Goal: Information Seeking & Learning: Learn about a topic

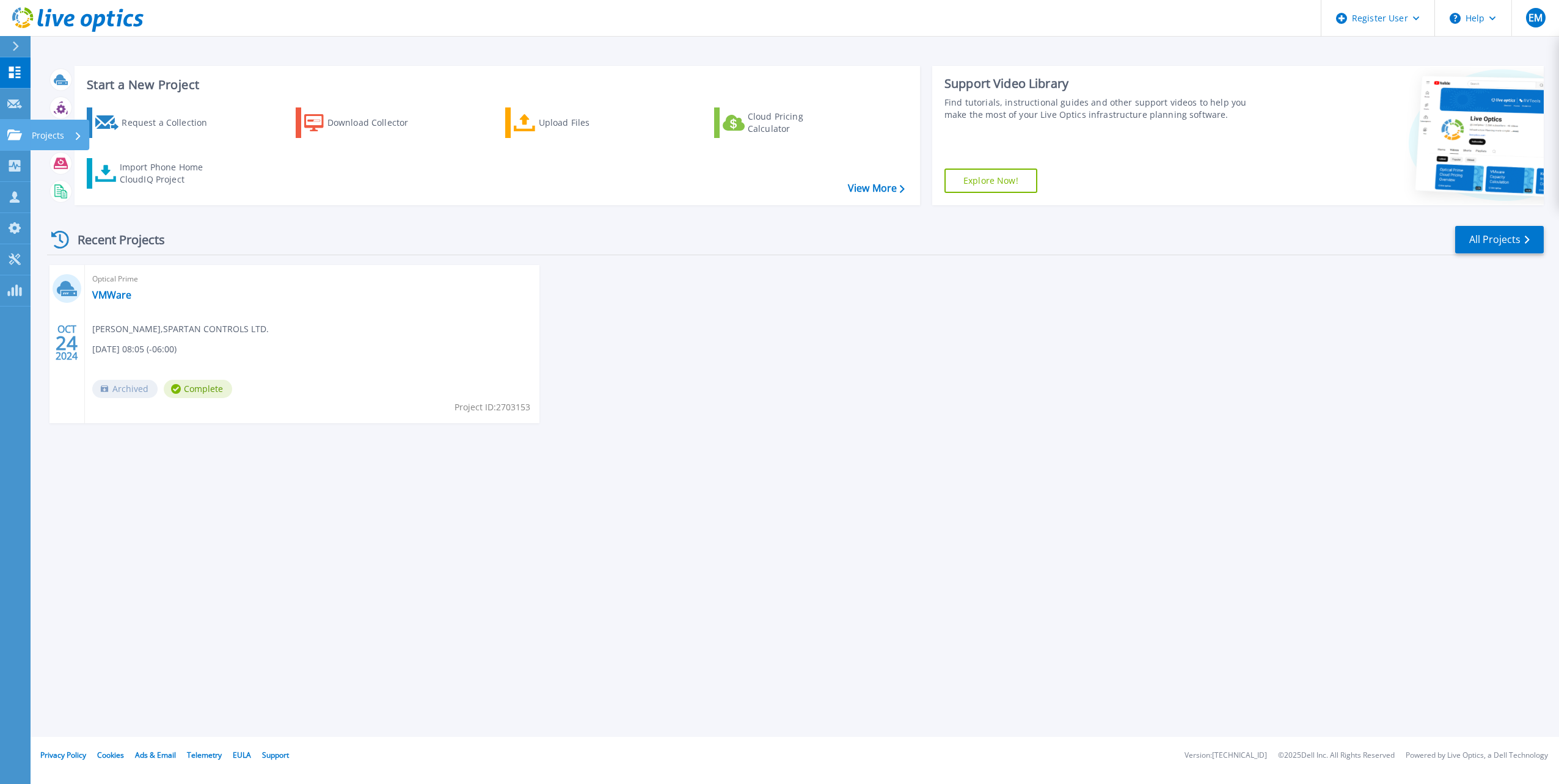
click at [18, 130] on icon at bounding box center [15, 135] width 15 height 11
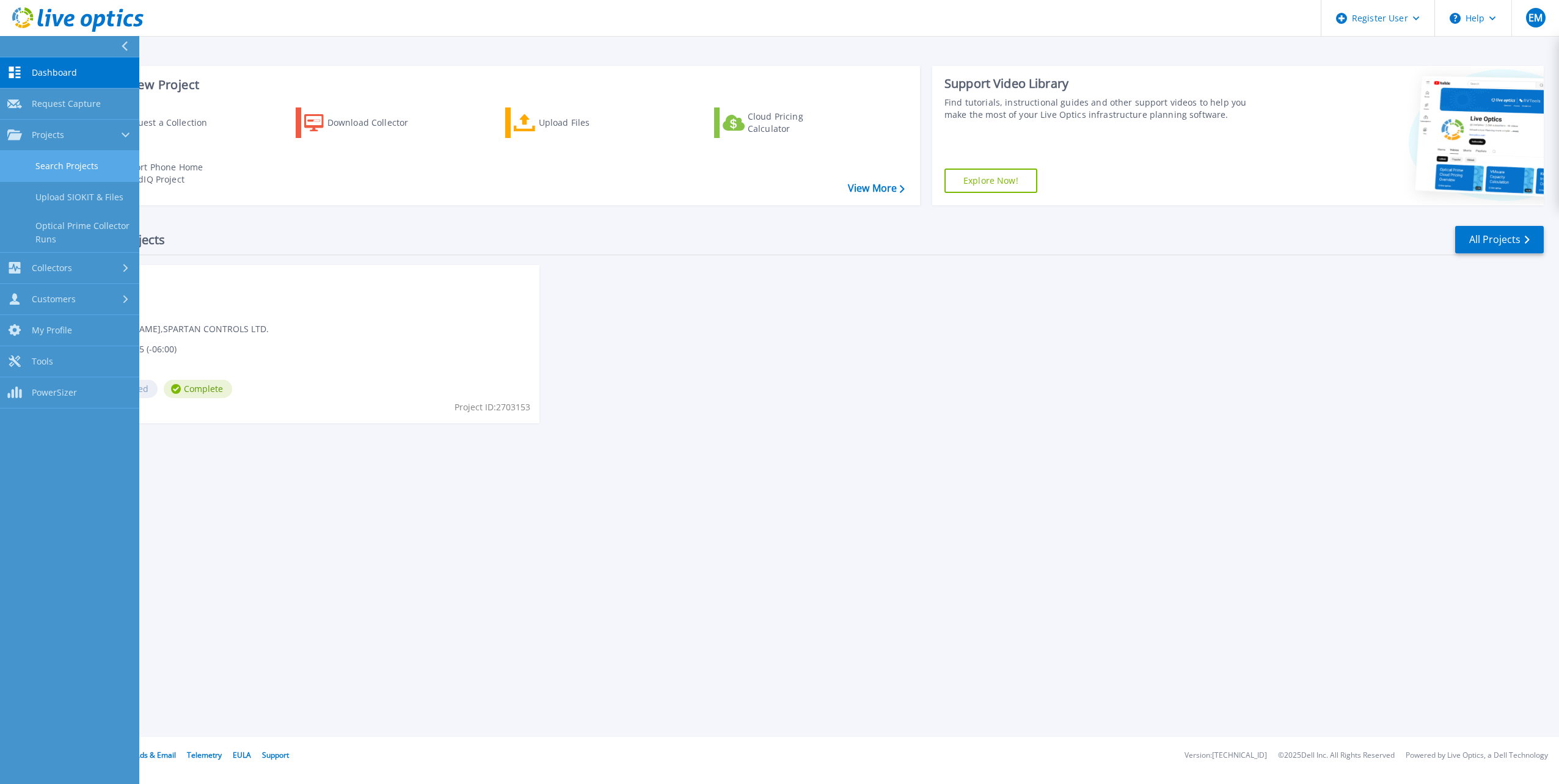
click at [53, 167] on link "Search Projects" at bounding box center [70, 166] width 139 height 31
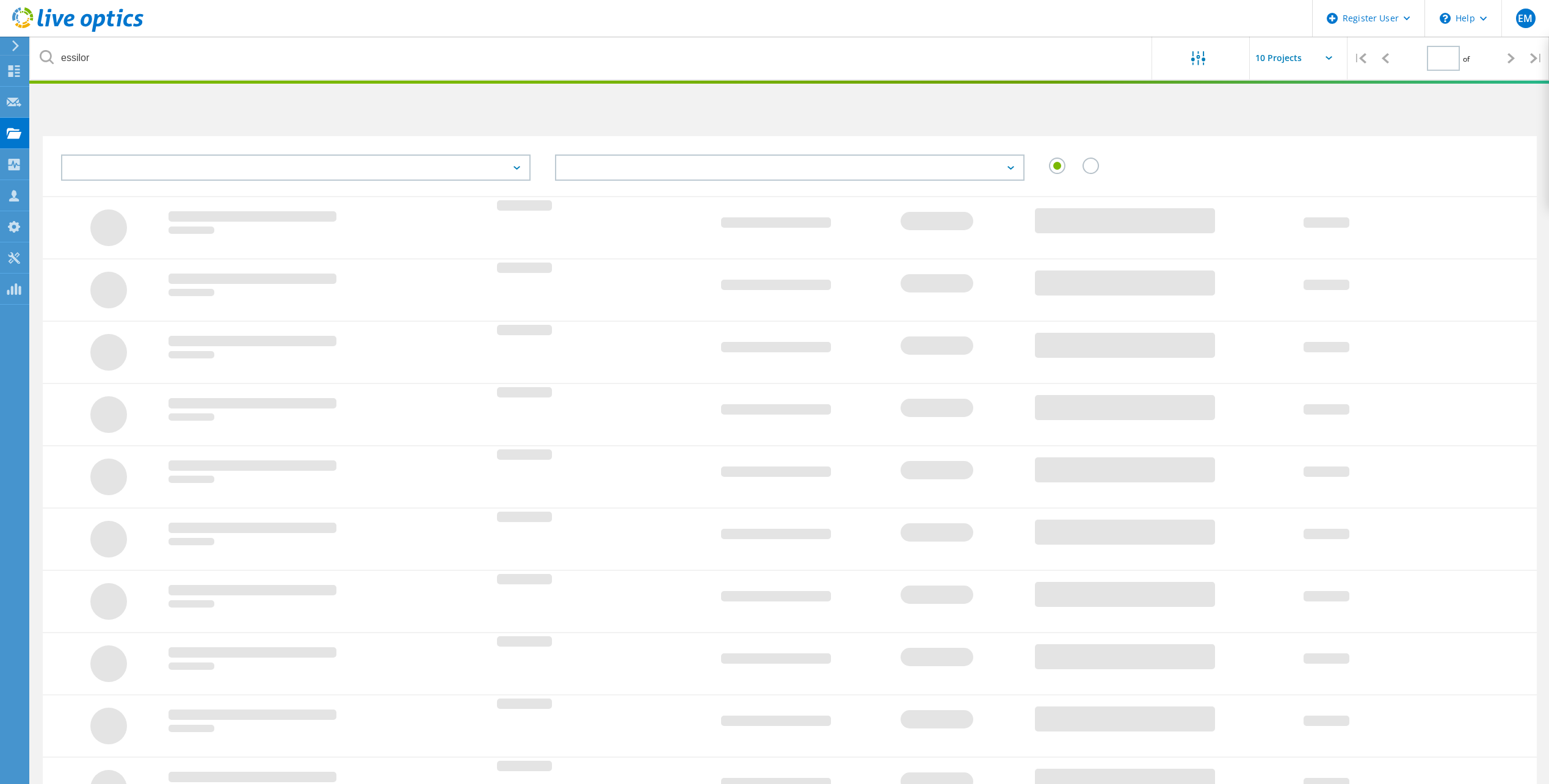
type input "1"
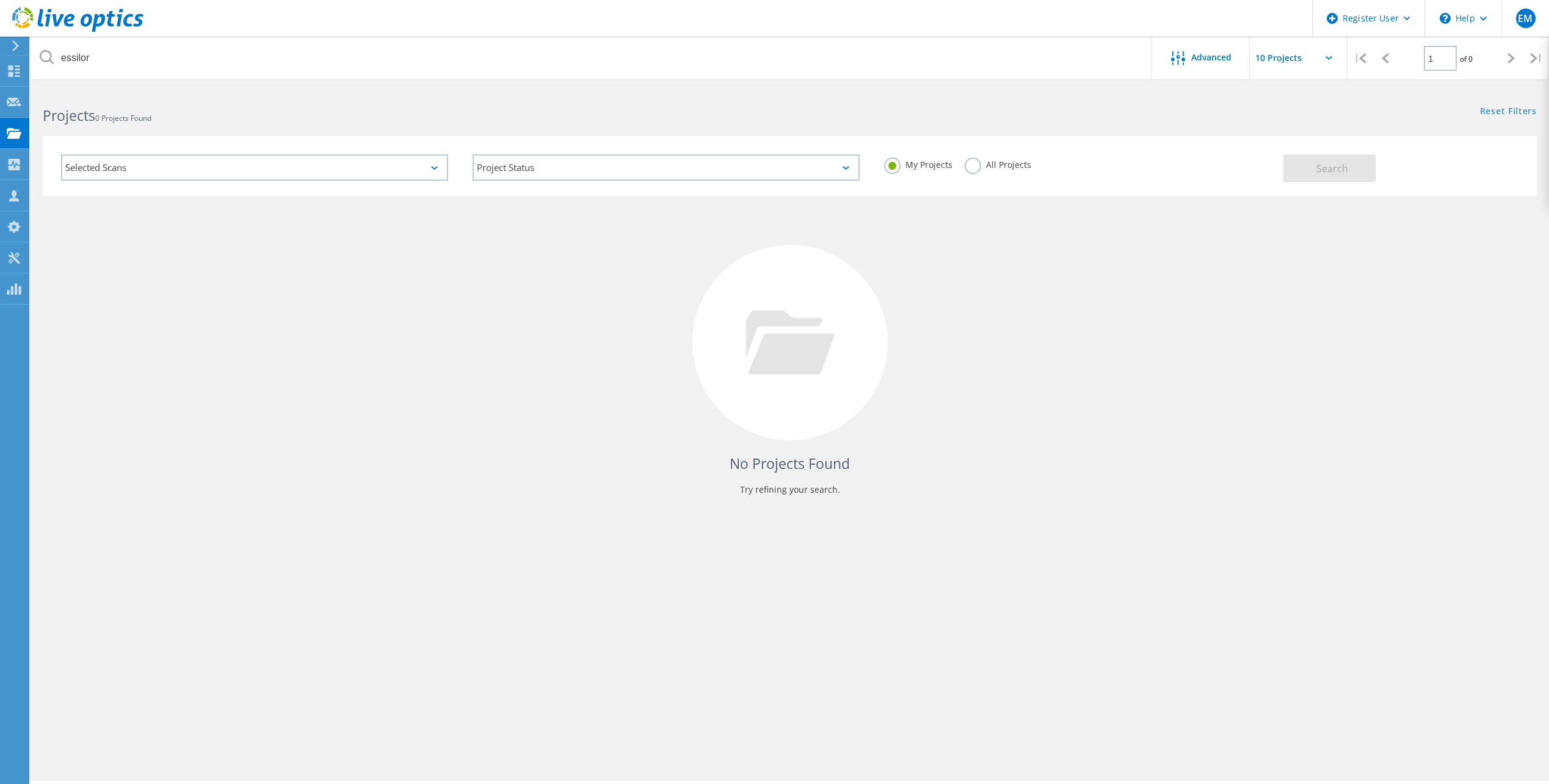
click at [982, 166] on label "All Projects" at bounding box center [998, 163] width 67 height 12
click at [0, 0] on input "All Projects" at bounding box center [0, 0] width 0 height 0
click at [1349, 175] on button "Search" at bounding box center [1329, 168] width 92 height 28
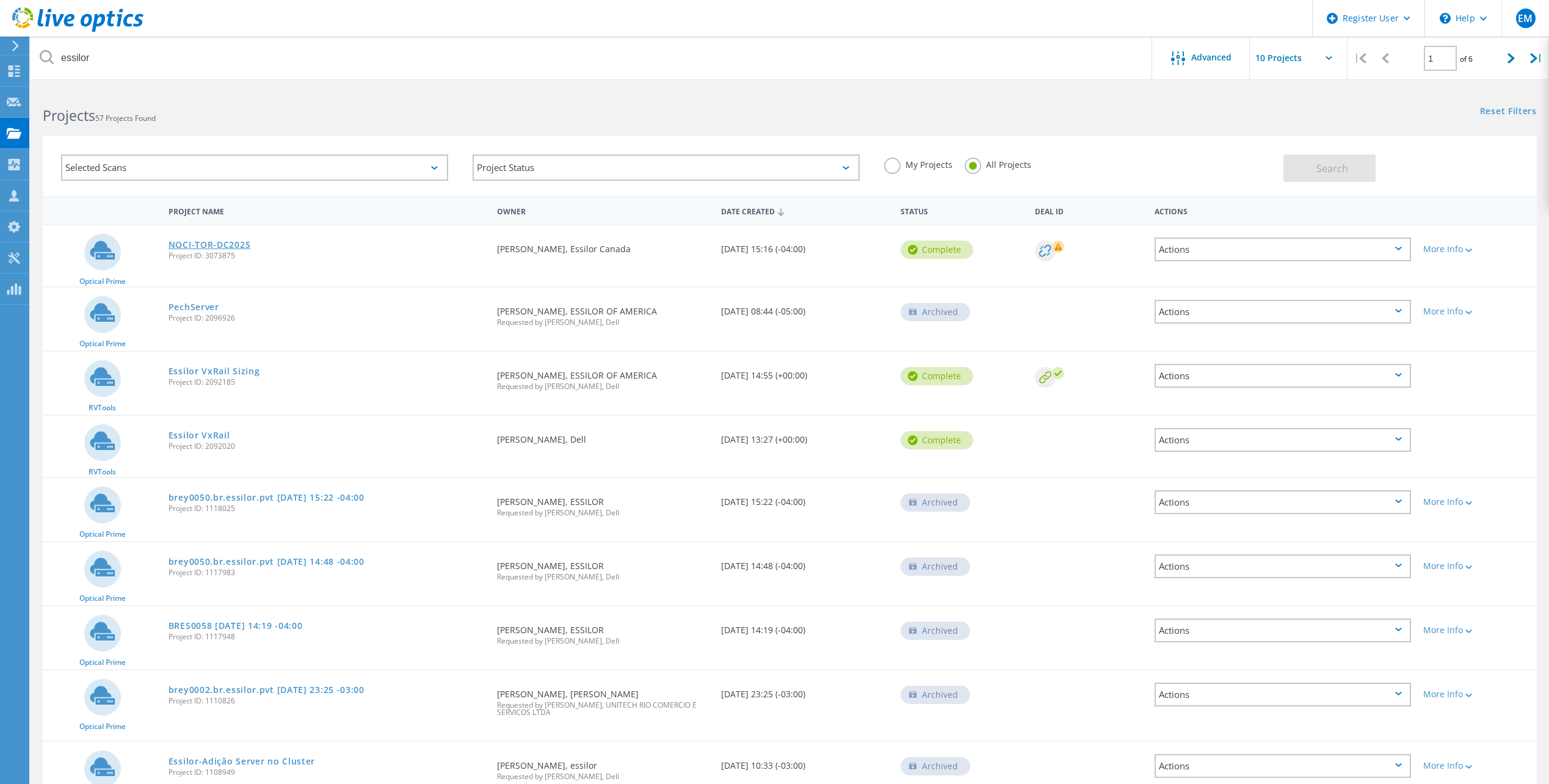
click at [218, 246] on link "NOCI-TOR-DC2025" at bounding box center [210, 245] width 83 height 9
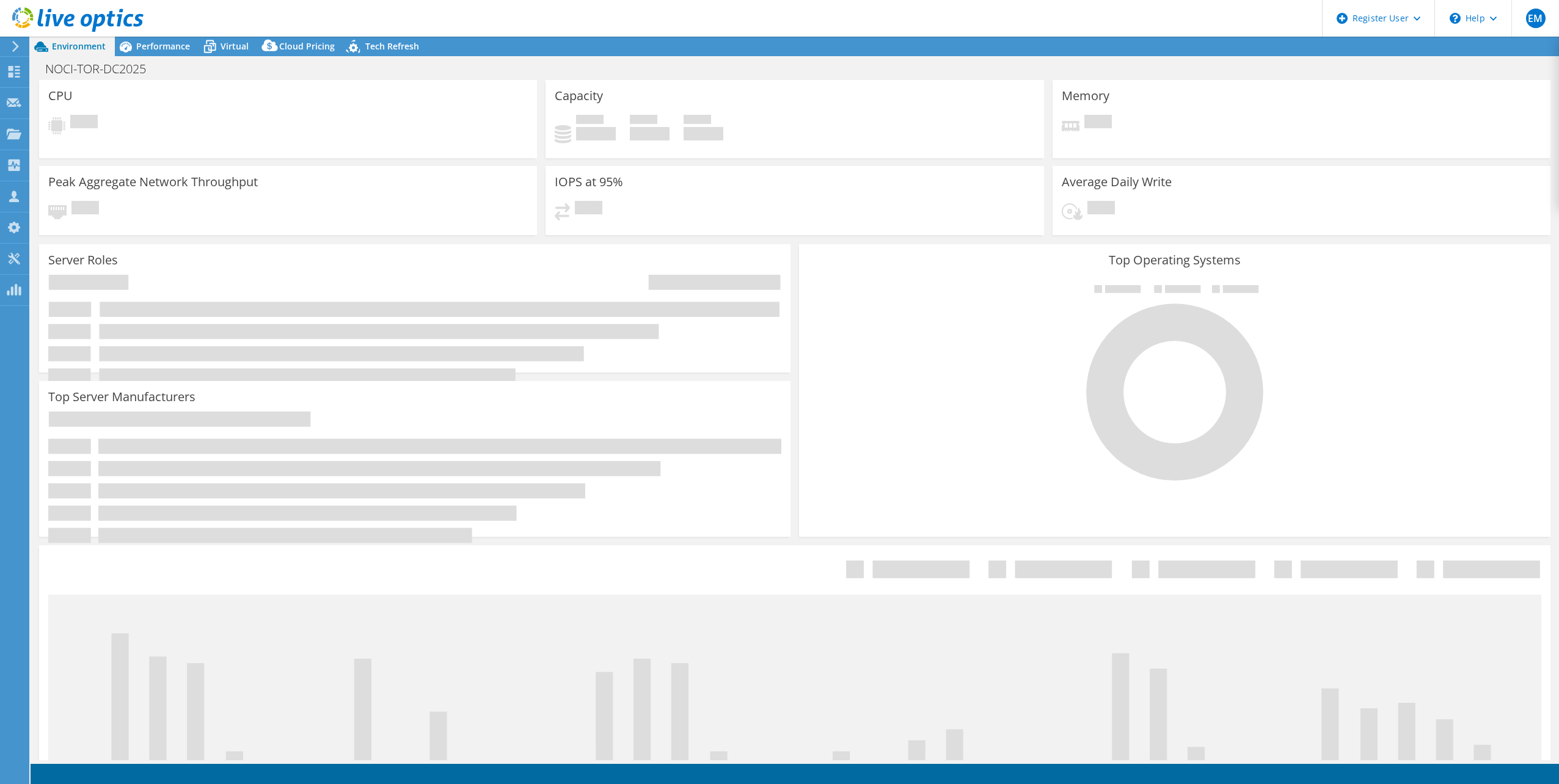
select select "USD"
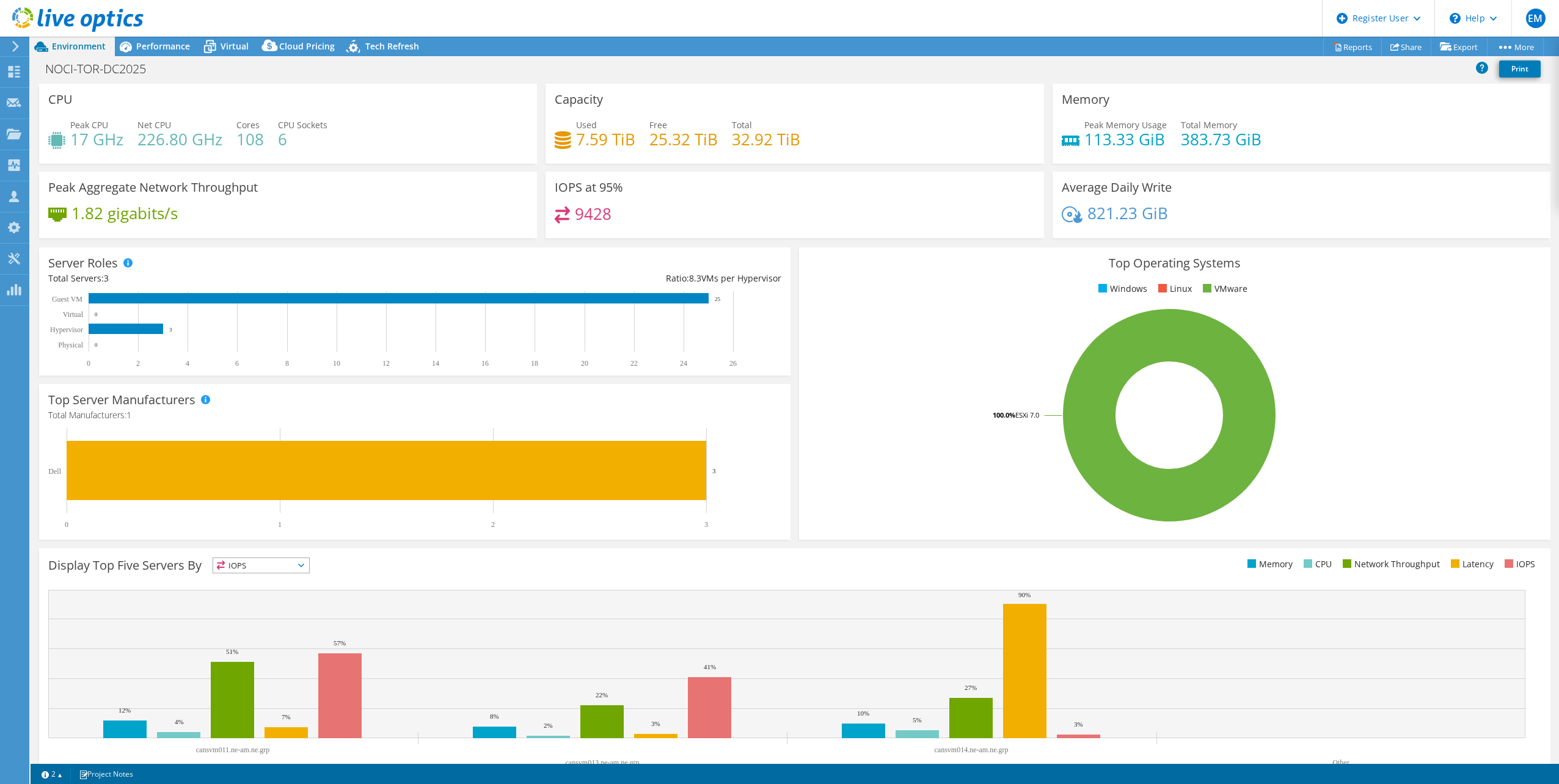
click at [421, 230] on div "1.82 gigabits/s" at bounding box center [288, 219] width 479 height 26
click at [165, 48] on span "Performance" at bounding box center [163, 46] width 54 height 12
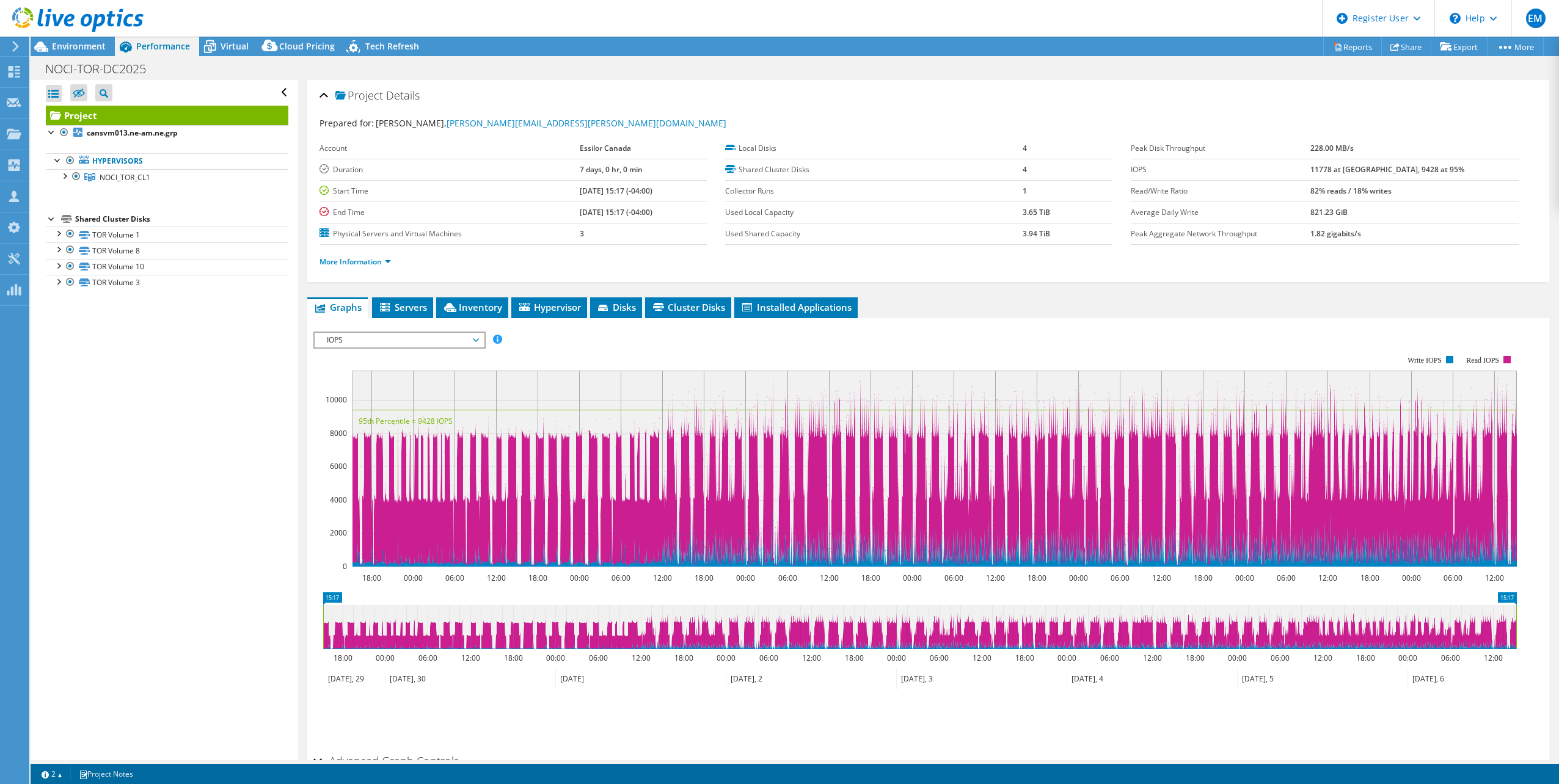
click at [359, 341] on span "IOPS" at bounding box center [399, 340] width 157 height 15
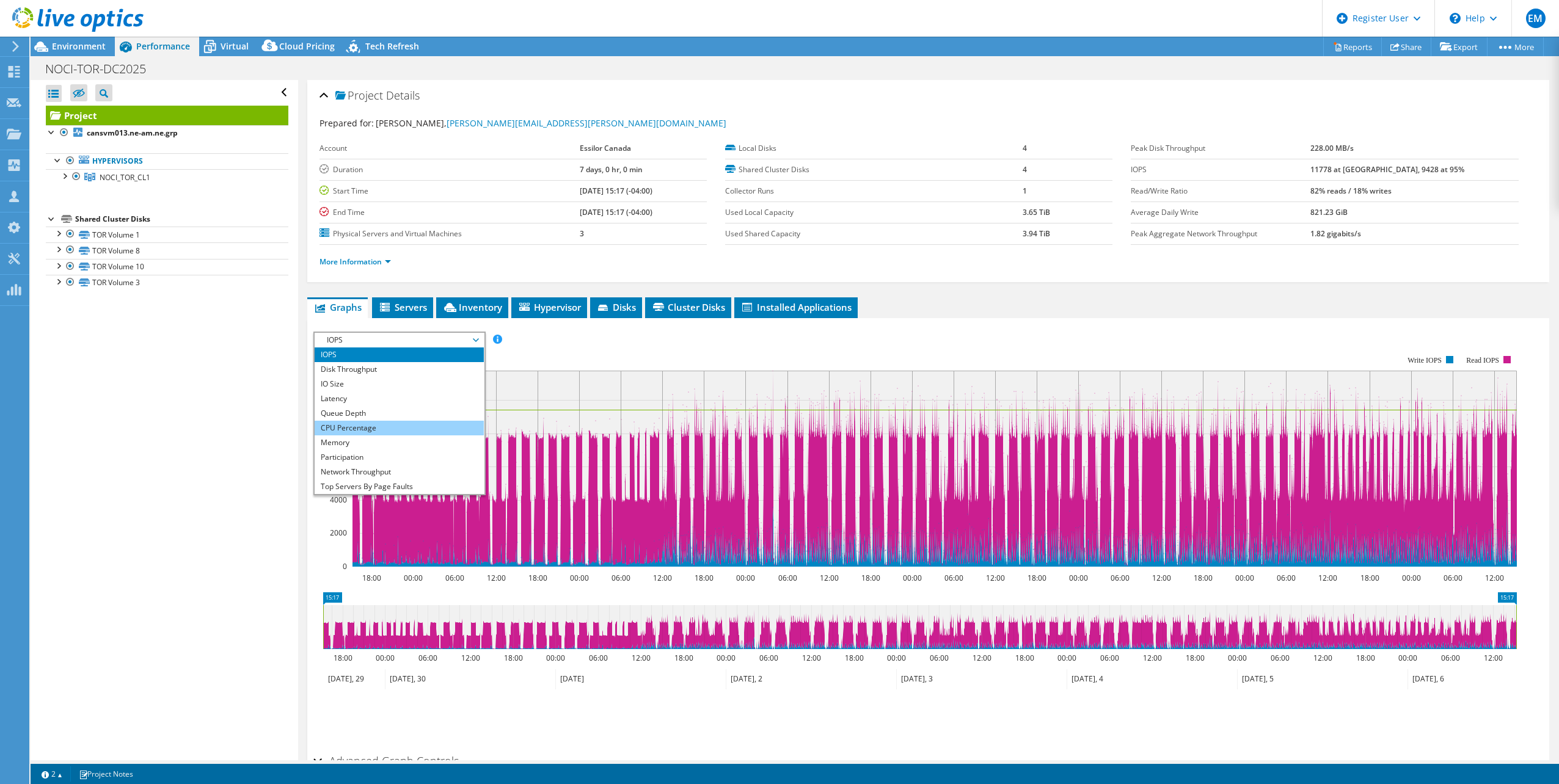
click at [353, 431] on li "CPU Percentage" at bounding box center [399, 428] width 169 height 15
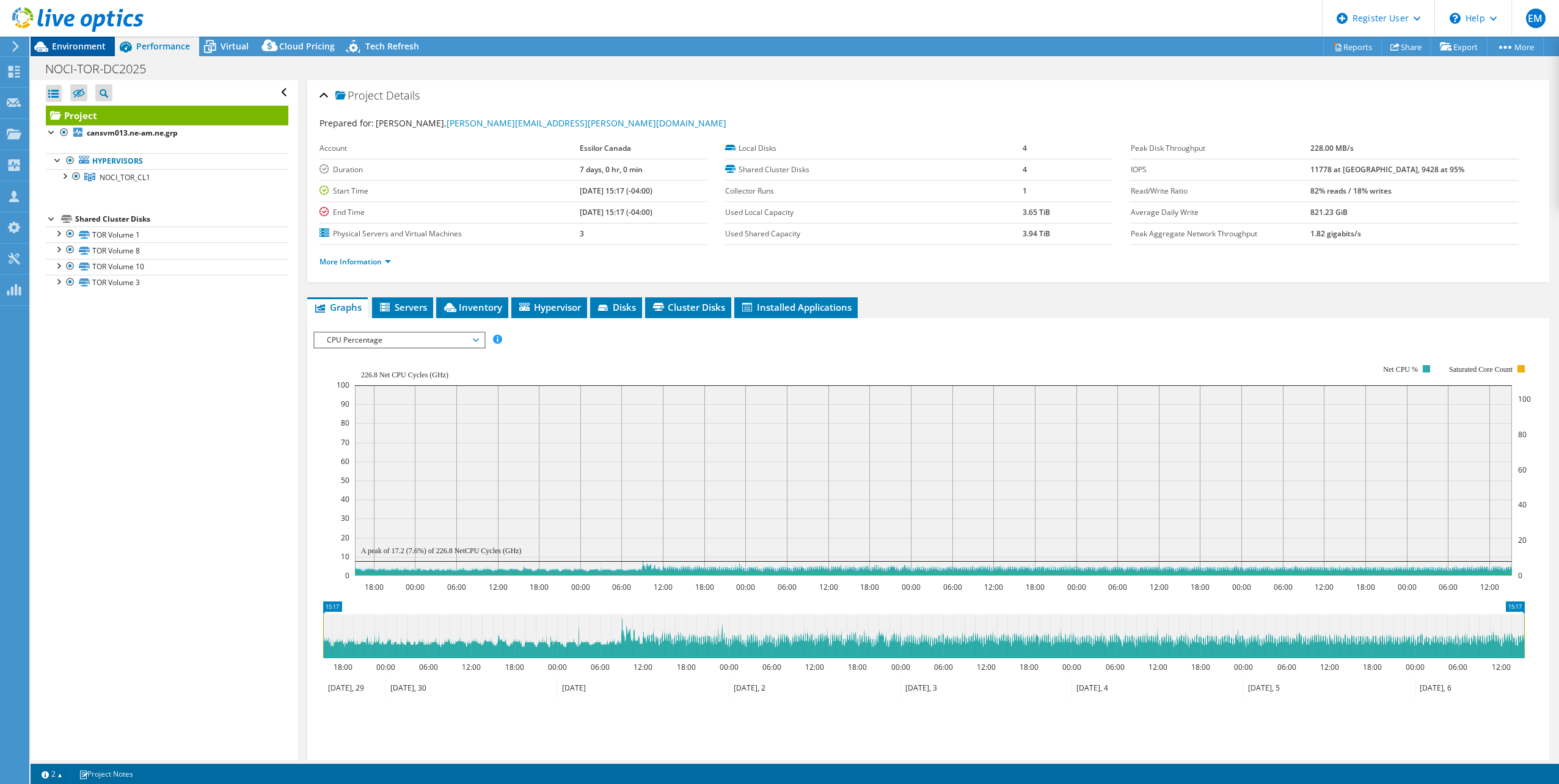
click at [83, 48] on span "Environment" at bounding box center [78, 46] width 54 height 12
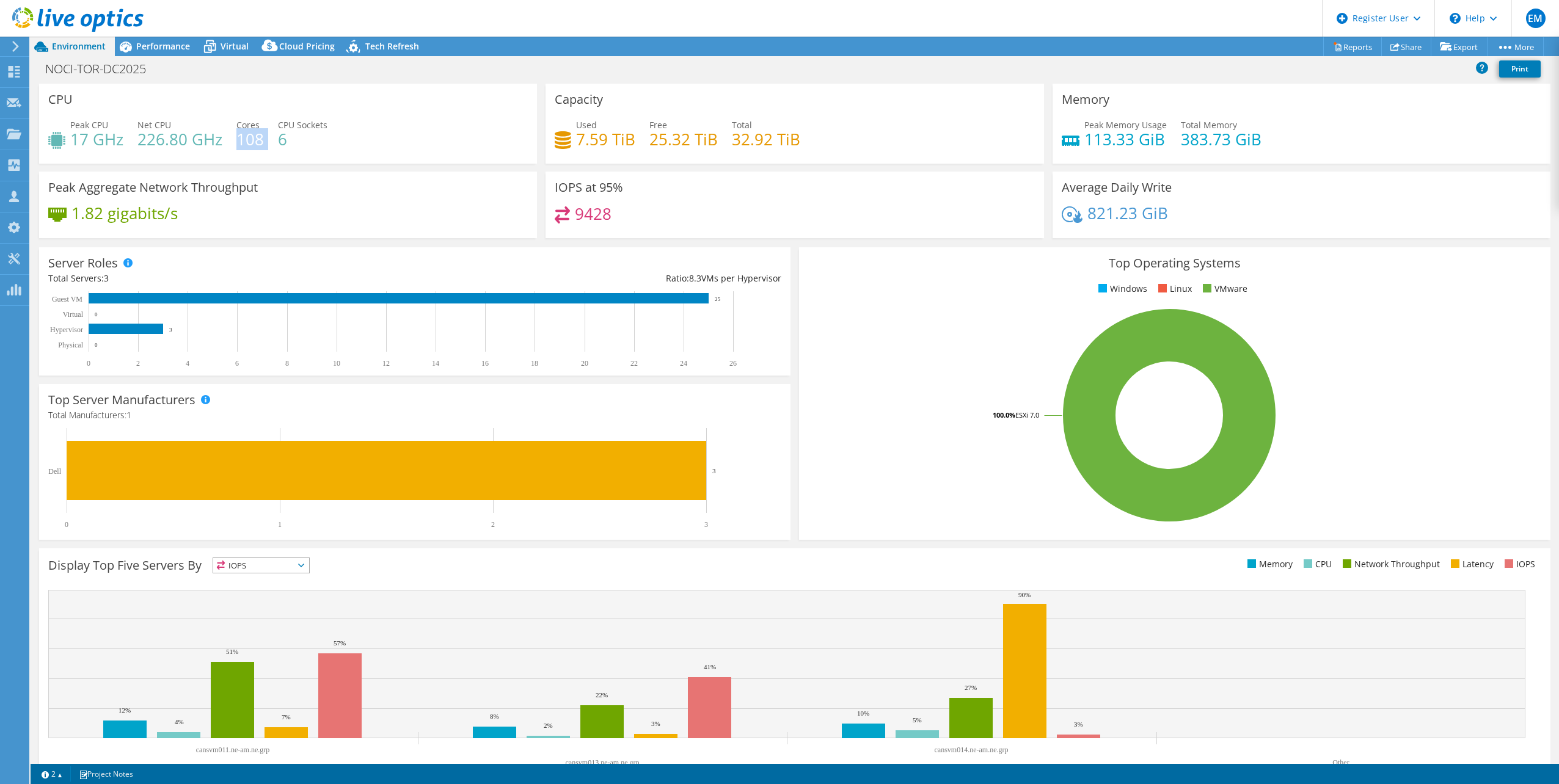
drag, startPoint x: 266, startPoint y: 140, endPoint x: 240, endPoint y: 142, distance: 26.1
click at [240, 142] on div "Peak CPU 17 GHz Net CPU 226.80 GHz Cores 108 CPU Sockets 6" at bounding box center [288, 138] width 479 height 40
drag, startPoint x: 240, startPoint y: 142, endPoint x: 179, endPoint y: 127, distance: 62.8
click at [179, 127] on div "Net CPU 226.80 GHz" at bounding box center [180, 132] width 85 height 28
drag, startPoint x: 136, startPoint y: 146, endPoint x: 164, endPoint y: 147, distance: 28.0
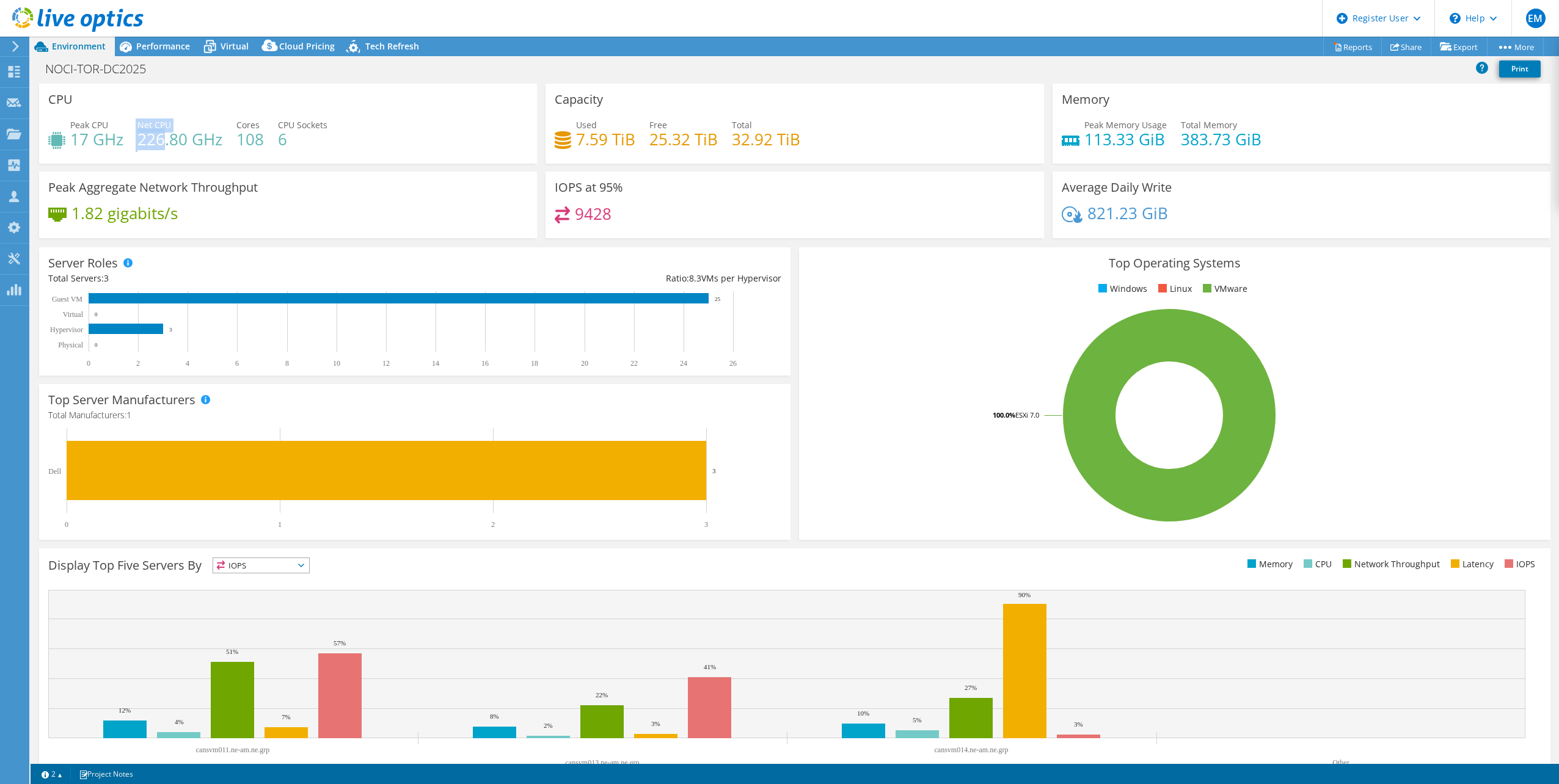
click at [164, 147] on div "Peak CPU 17 GHz Net CPU 226.80 GHz Cores 108 CPU Sockets 6" at bounding box center [288, 138] width 479 height 40
drag, startPoint x: 164, startPoint y: 147, endPoint x: 72, endPoint y: 145, distance: 92.0
click at [72, 145] on h4 "17 GHz" at bounding box center [97, 139] width 53 height 13
drag, startPoint x: 72, startPoint y: 145, endPoint x: 148, endPoint y: 114, distance: 82.1
click at [148, 114] on div "CPU Peak CPU 17 GHz Net CPU 226.80 GHz Cores 108 CPU Sockets 6" at bounding box center [288, 123] width 498 height 80
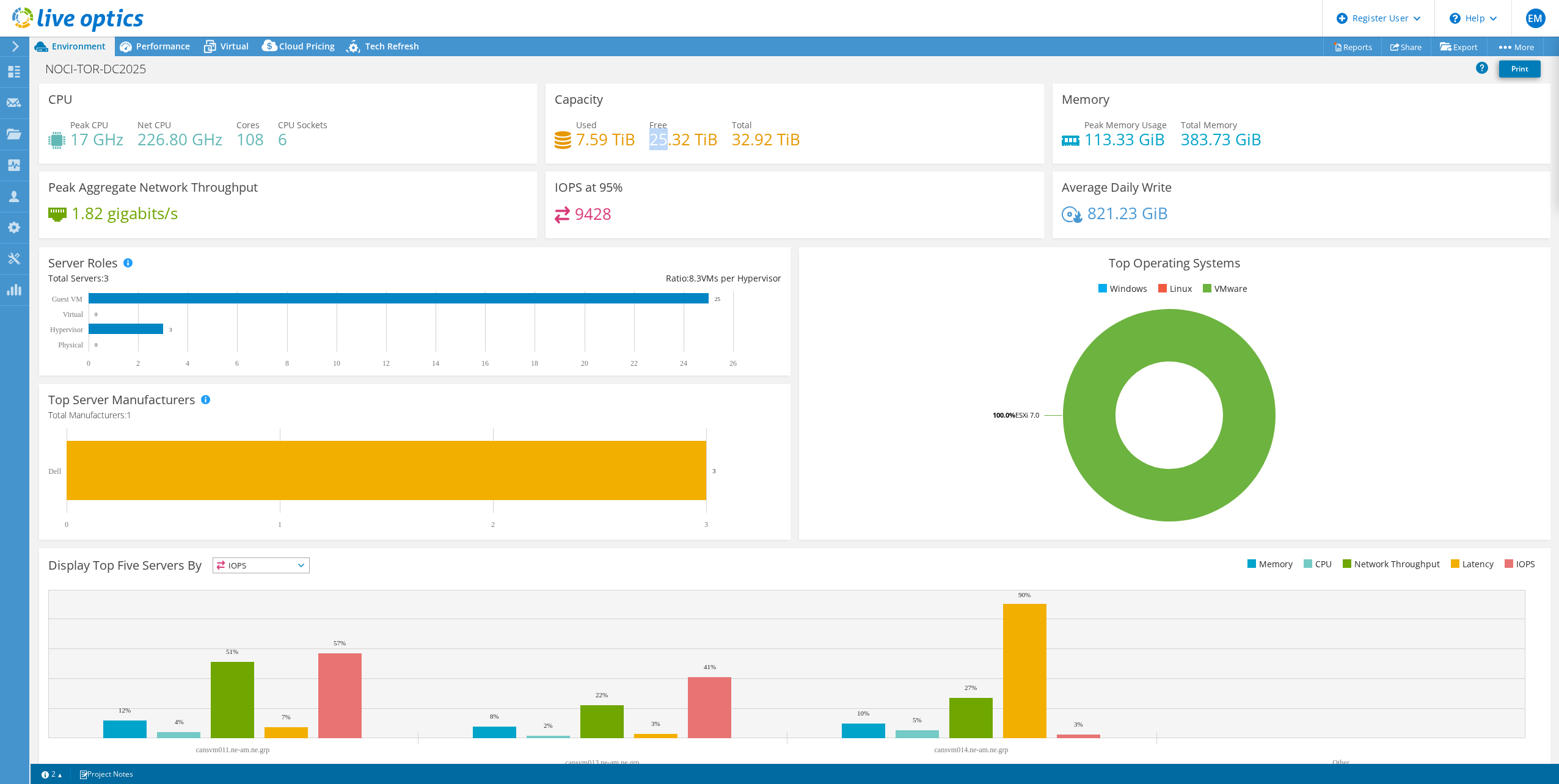
drag, startPoint x: 645, startPoint y: 142, endPoint x: 666, endPoint y: 142, distance: 21.0
click at [666, 142] on h4 "25.32 TiB" at bounding box center [683, 139] width 68 height 13
drag, startPoint x: 666, startPoint y: 142, endPoint x: 574, endPoint y: 146, distance: 92.1
click at [576, 146] on h4 "7.59 TiB" at bounding box center [606, 139] width 60 height 13
click at [168, 44] on span "Performance" at bounding box center [163, 46] width 54 height 12
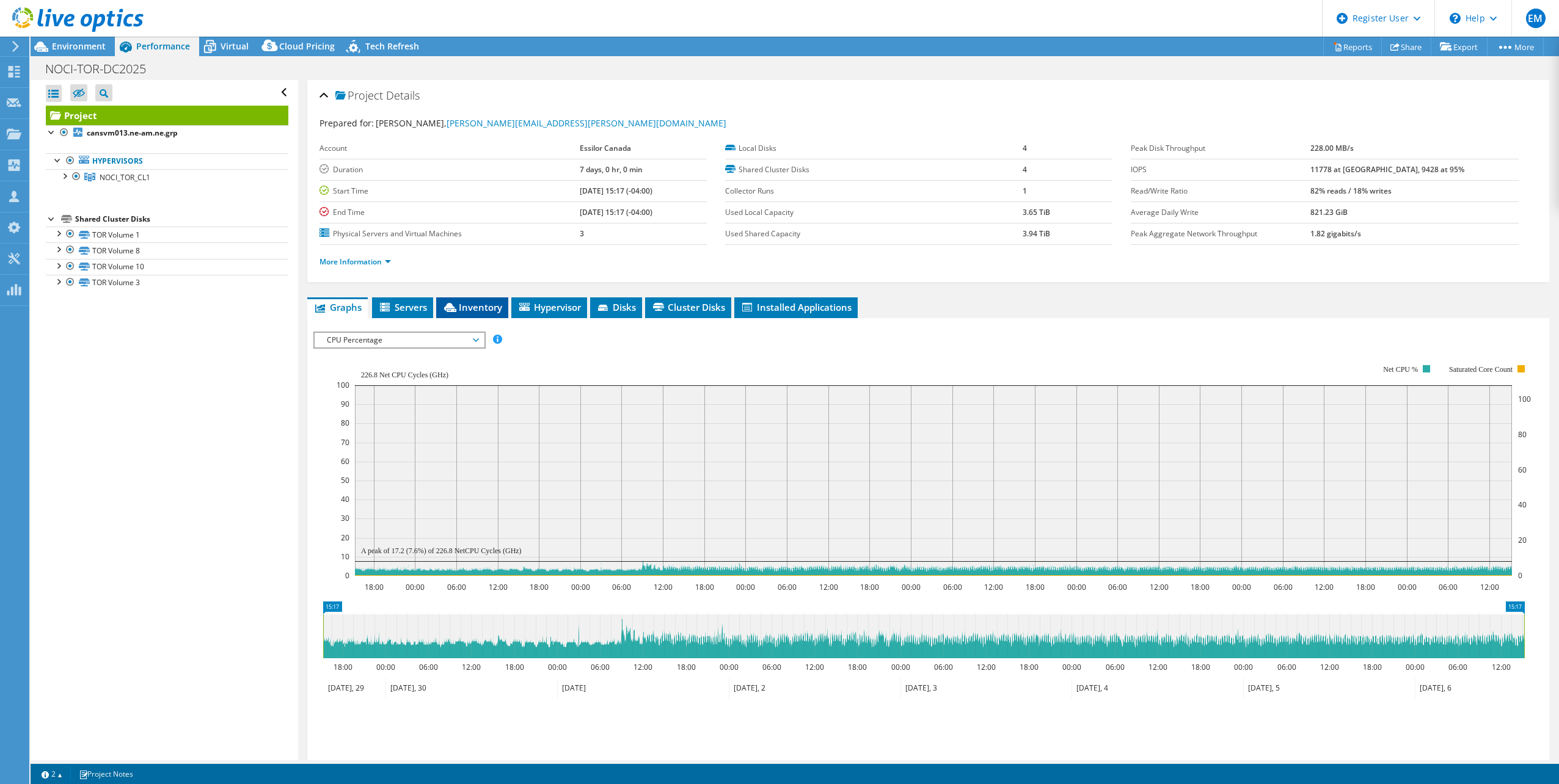
click at [466, 304] on span "Inventory" at bounding box center [472, 307] width 60 height 12
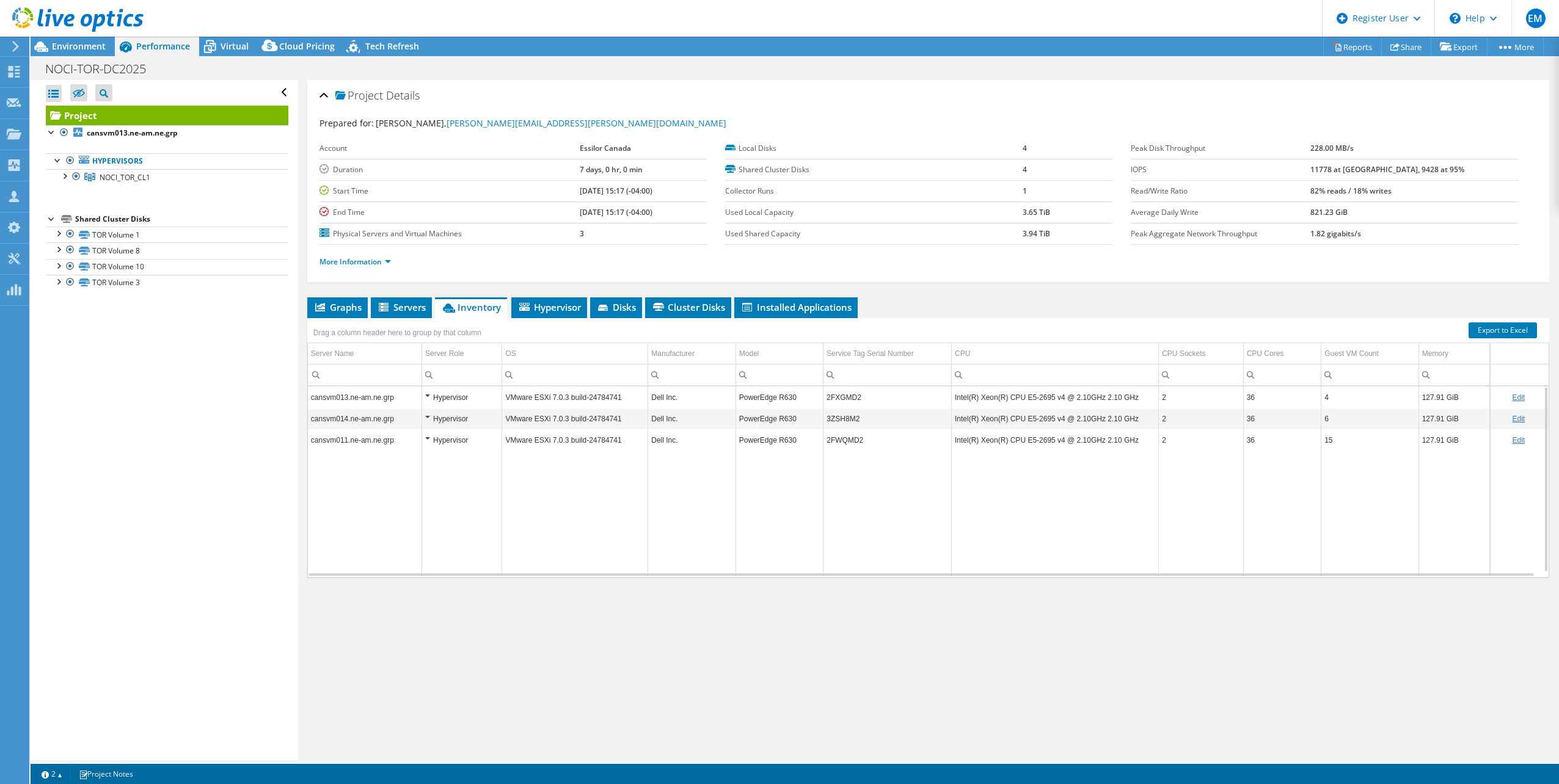
drag, startPoint x: 1169, startPoint y: 396, endPoint x: 1161, endPoint y: 398, distance: 8.2
click at [1161, 398] on td "2" at bounding box center [1201, 397] width 84 height 21
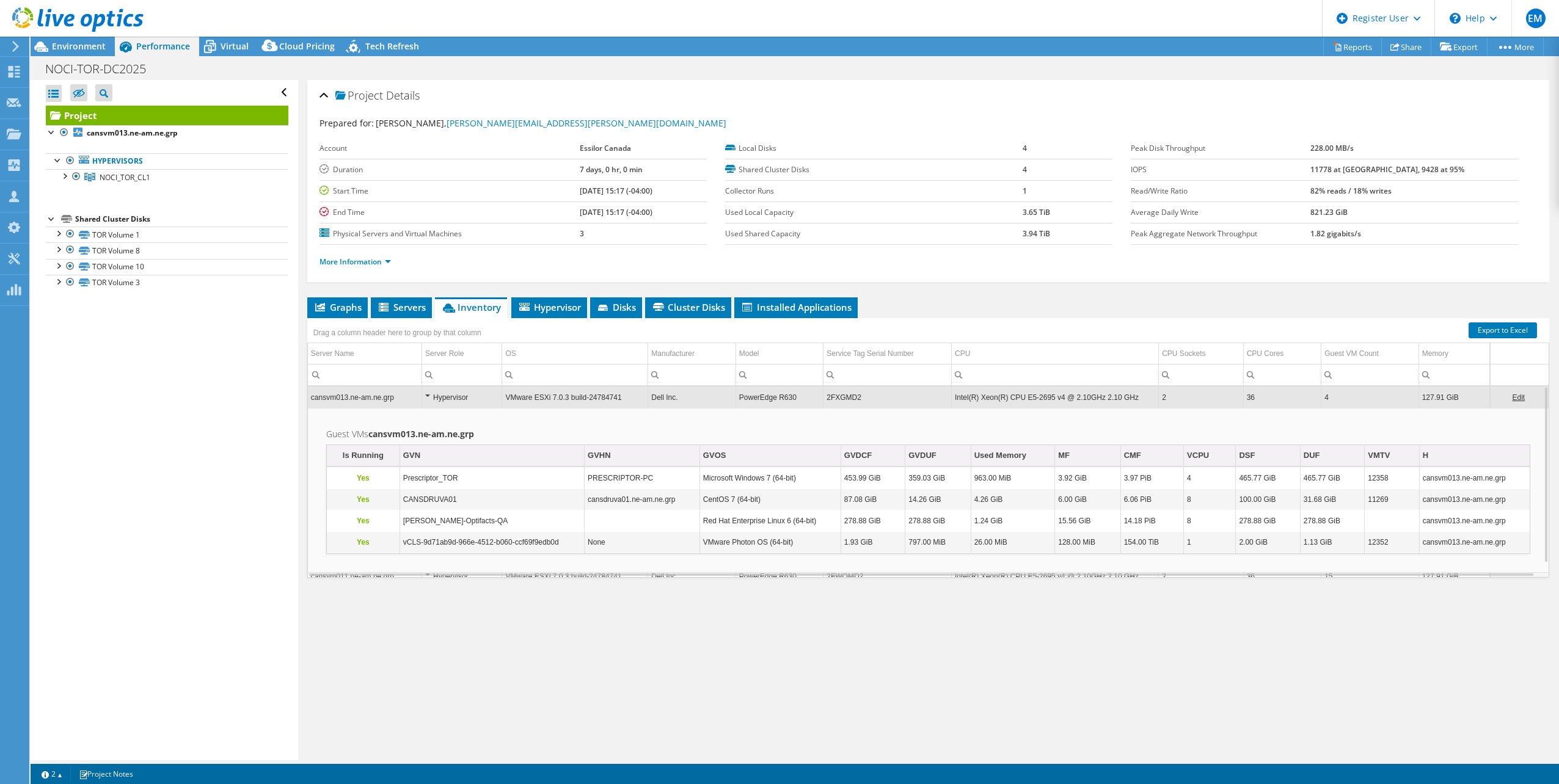
click at [1114, 321] on div "Drag a column header here to group by that column" at bounding box center [928, 326] width 1242 height 16
click at [81, 42] on span "Environment" at bounding box center [78, 46] width 54 height 12
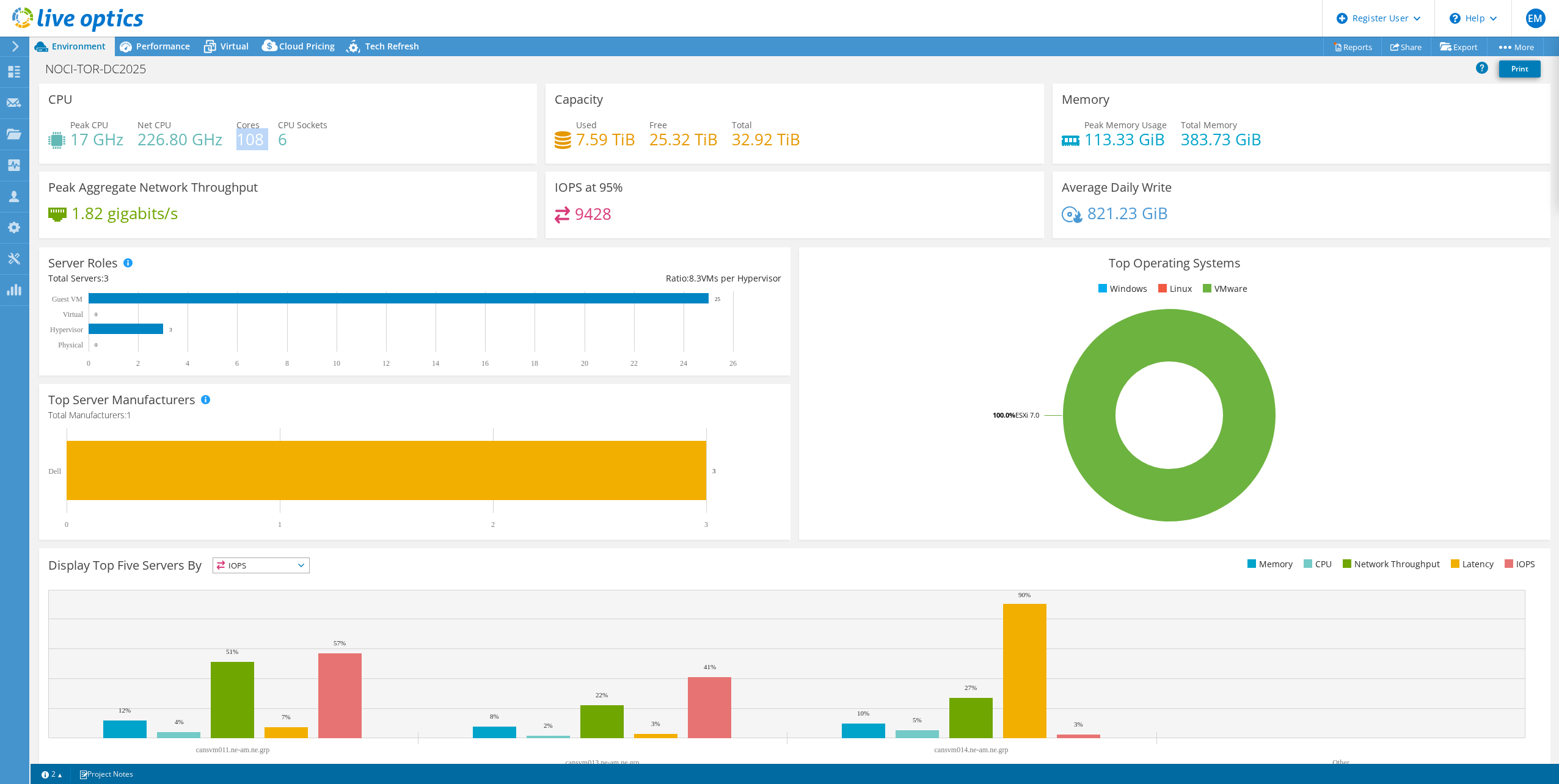
drag, startPoint x: 263, startPoint y: 141, endPoint x: 236, endPoint y: 144, distance: 27.2
click at [236, 144] on div "Peak CPU 17 GHz Net CPU 226.80 GHz Cores 108 CPU Sockets 6" at bounding box center [288, 138] width 479 height 40
drag, startPoint x: 87, startPoint y: 142, endPoint x: 71, endPoint y: 144, distance: 16.1
click at [71, 144] on h4 "17 GHz" at bounding box center [97, 139] width 53 height 13
drag, startPoint x: 116, startPoint y: 282, endPoint x: 105, endPoint y: 282, distance: 11.0
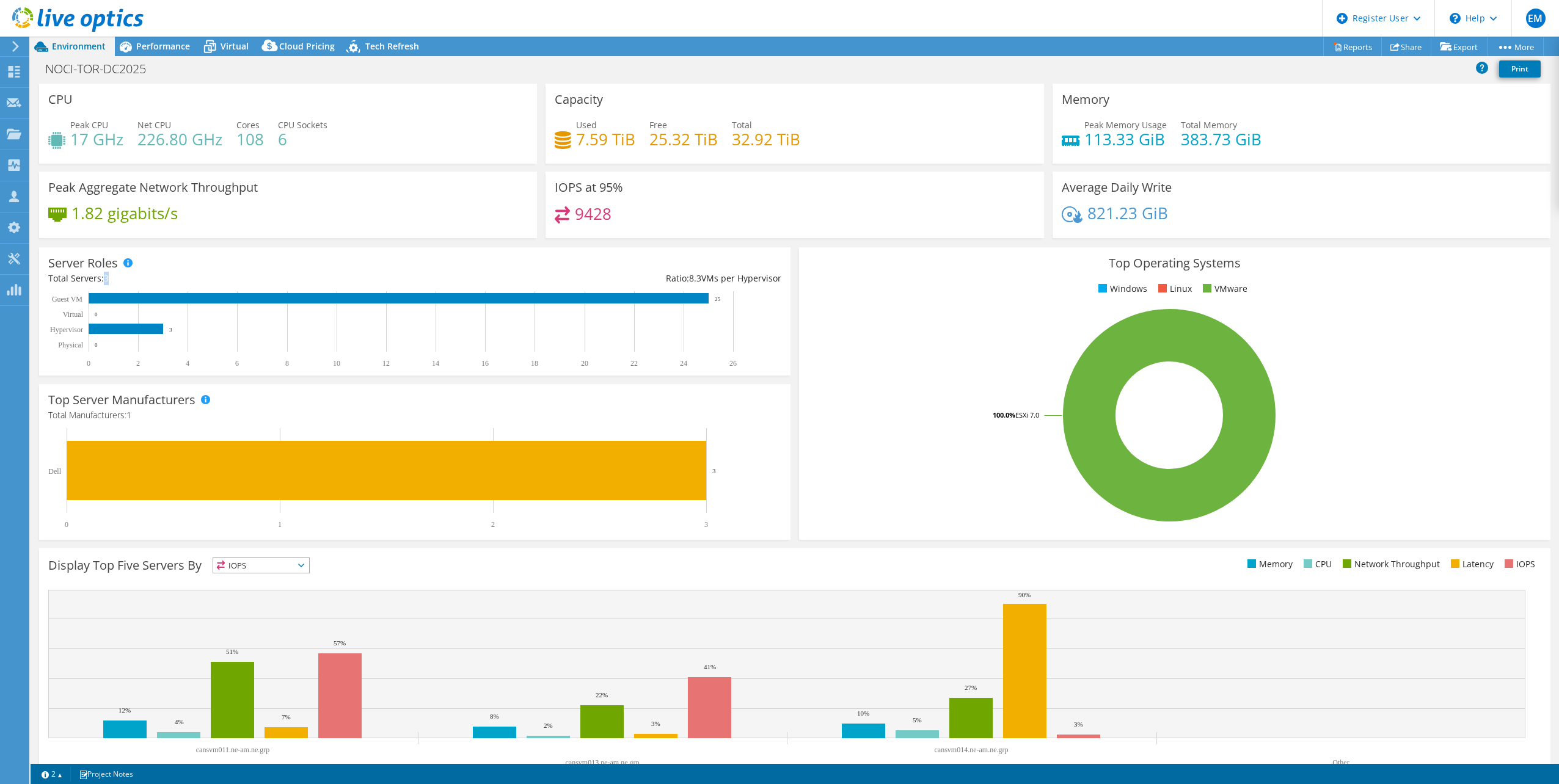
click at [105, 282] on div "Total Servers: 3" at bounding box center [232, 279] width 367 height 13
click at [166, 46] on span "Performance" at bounding box center [163, 46] width 54 height 12
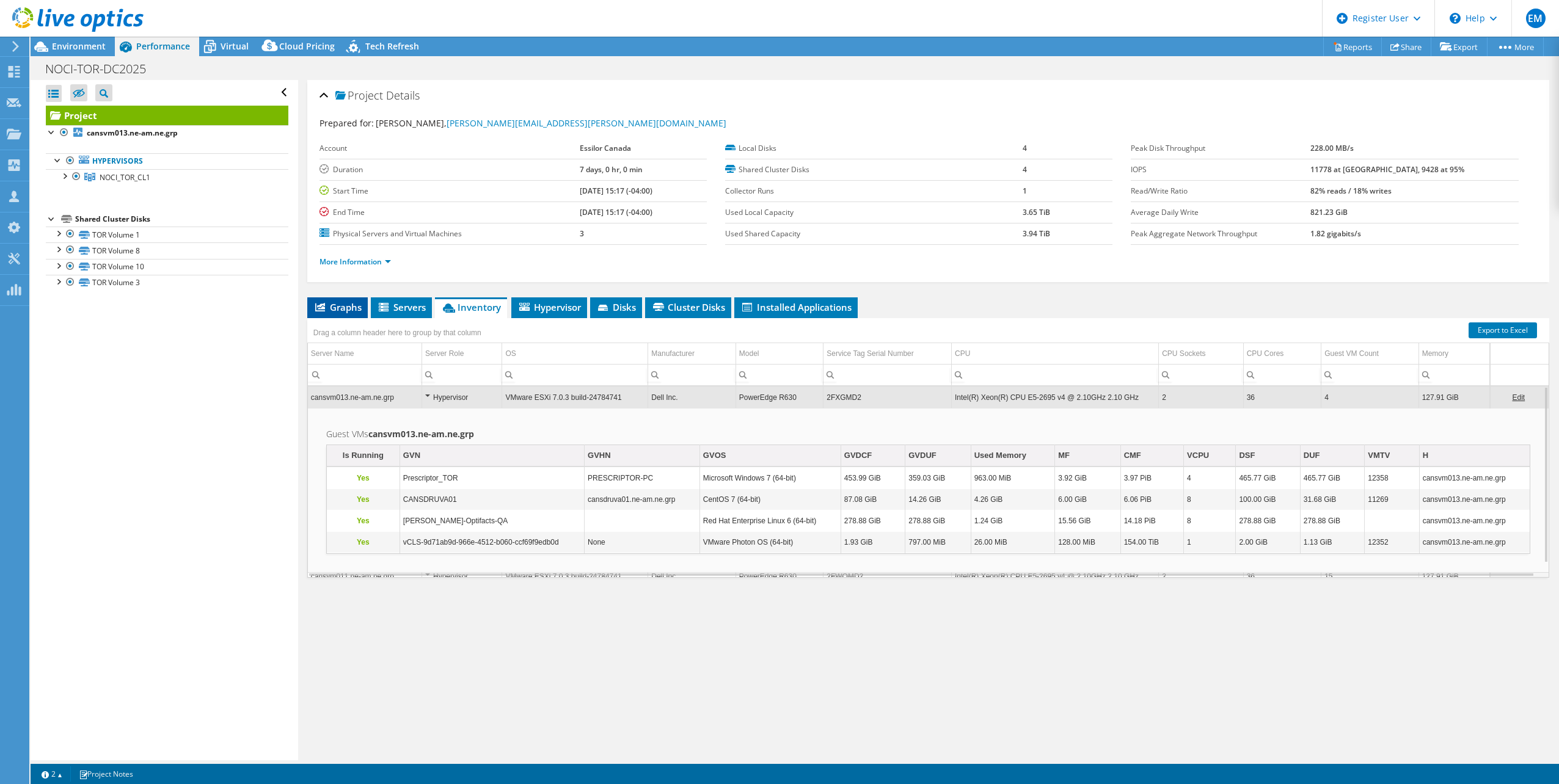
click at [341, 305] on span "Graphs" at bounding box center [337, 307] width 48 height 12
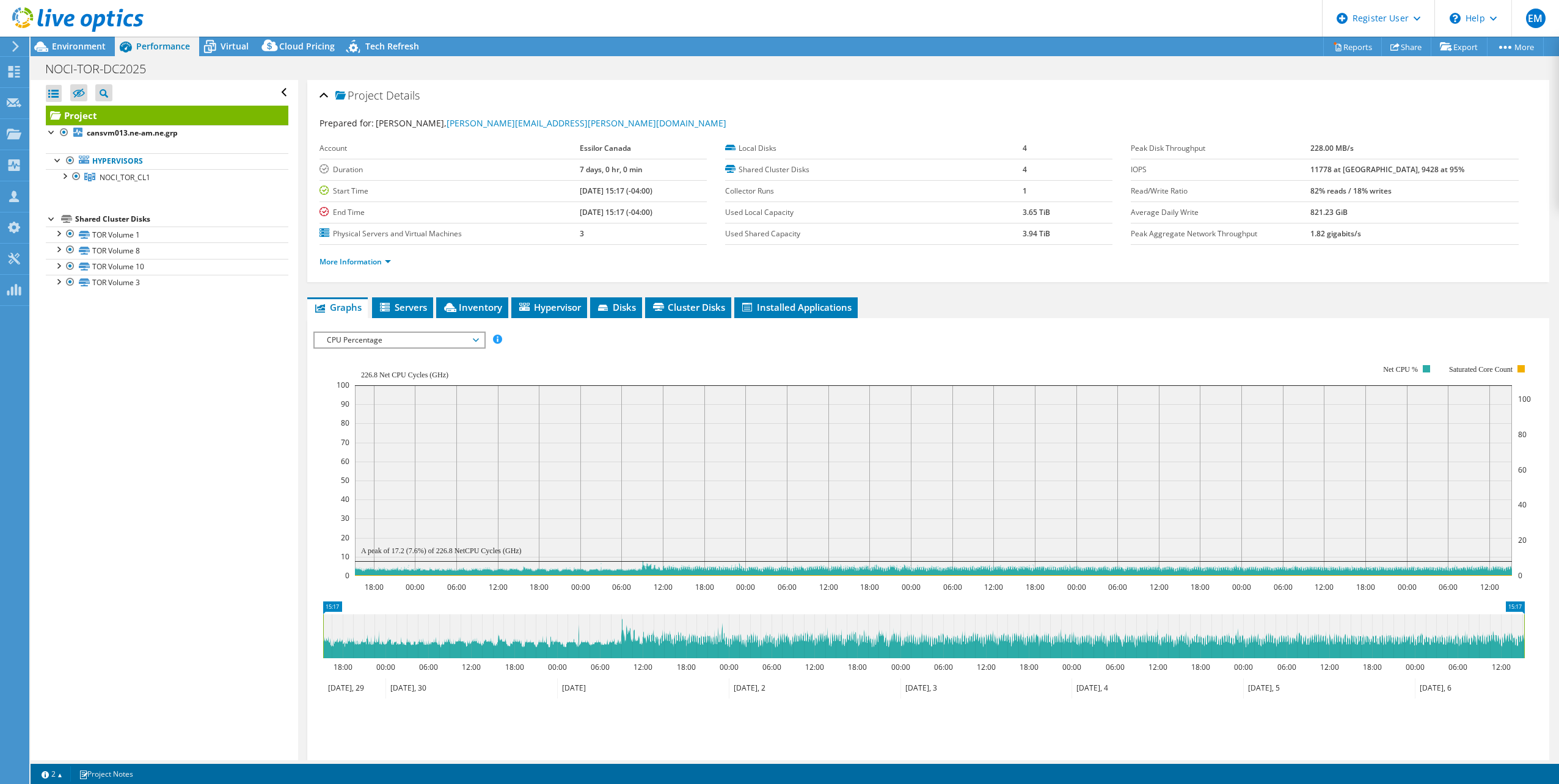
click at [480, 341] on span "CPU Percentage" at bounding box center [399, 340] width 169 height 15
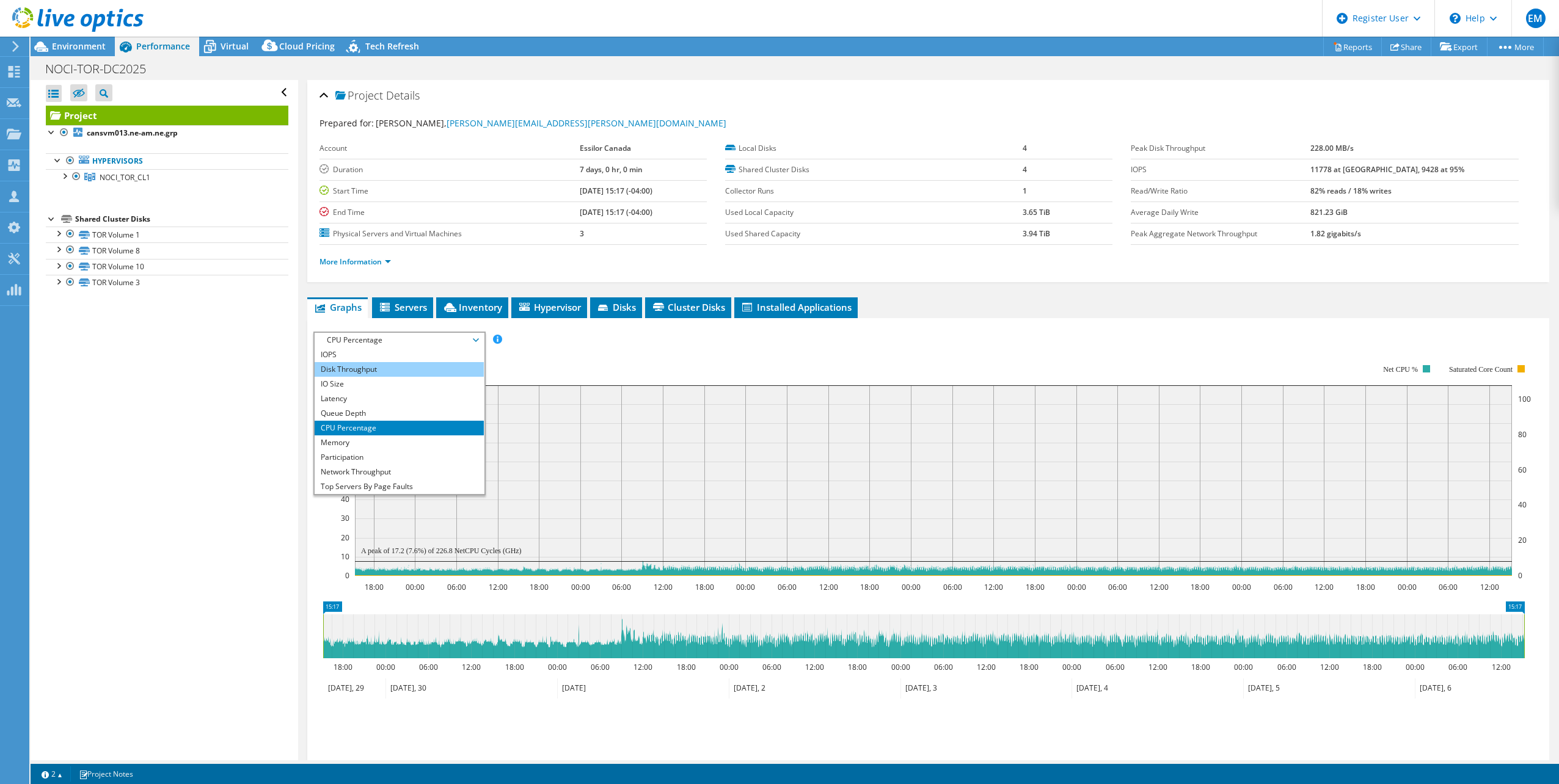
click at [392, 362] on li "Disk Throughput" at bounding box center [399, 369] width 169 height 15
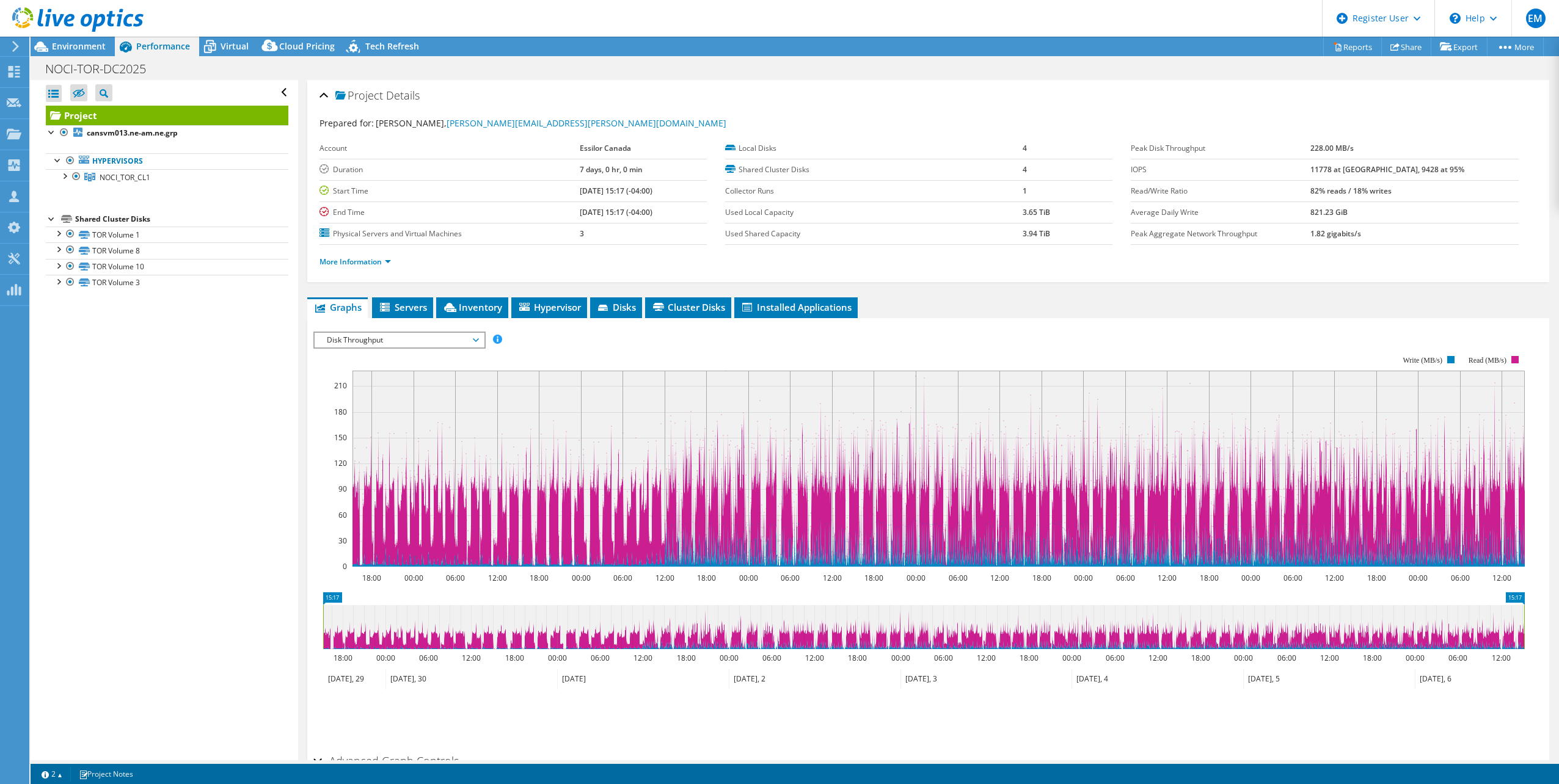
click at [479, 338] on icon at bounding box center [475, 340] width 6 height 4
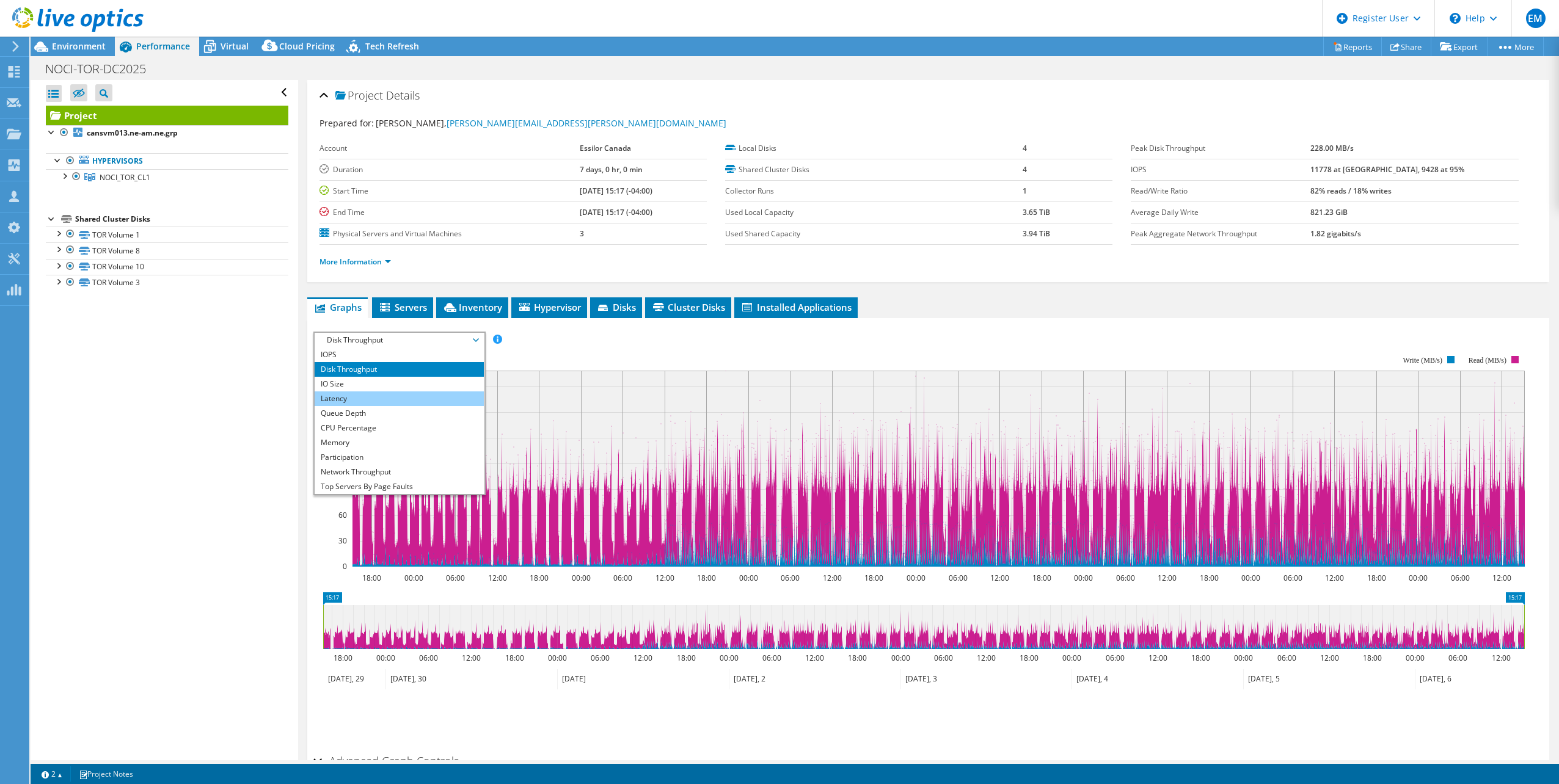
click at [354, 400] on li "Latency" at bounding box center [399, 399] width 169 height 15
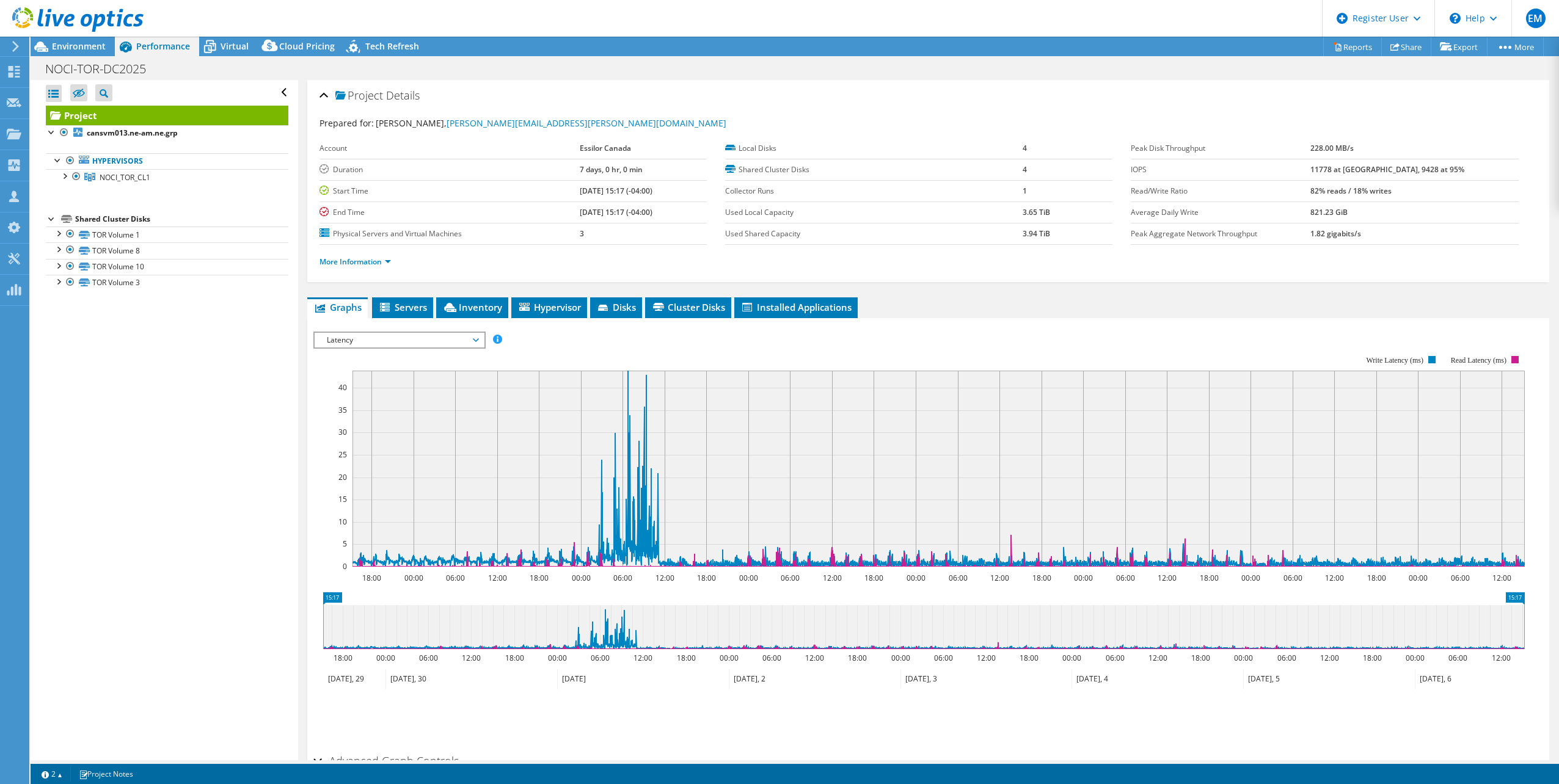
drag, startPoint x: 477, startPoint y: 337, endPoint x: 483, endPoint y: 343, distance: 8.5
click at [477, 337] on span "Latency" at bounding box center [399, 340] width 157 height 15
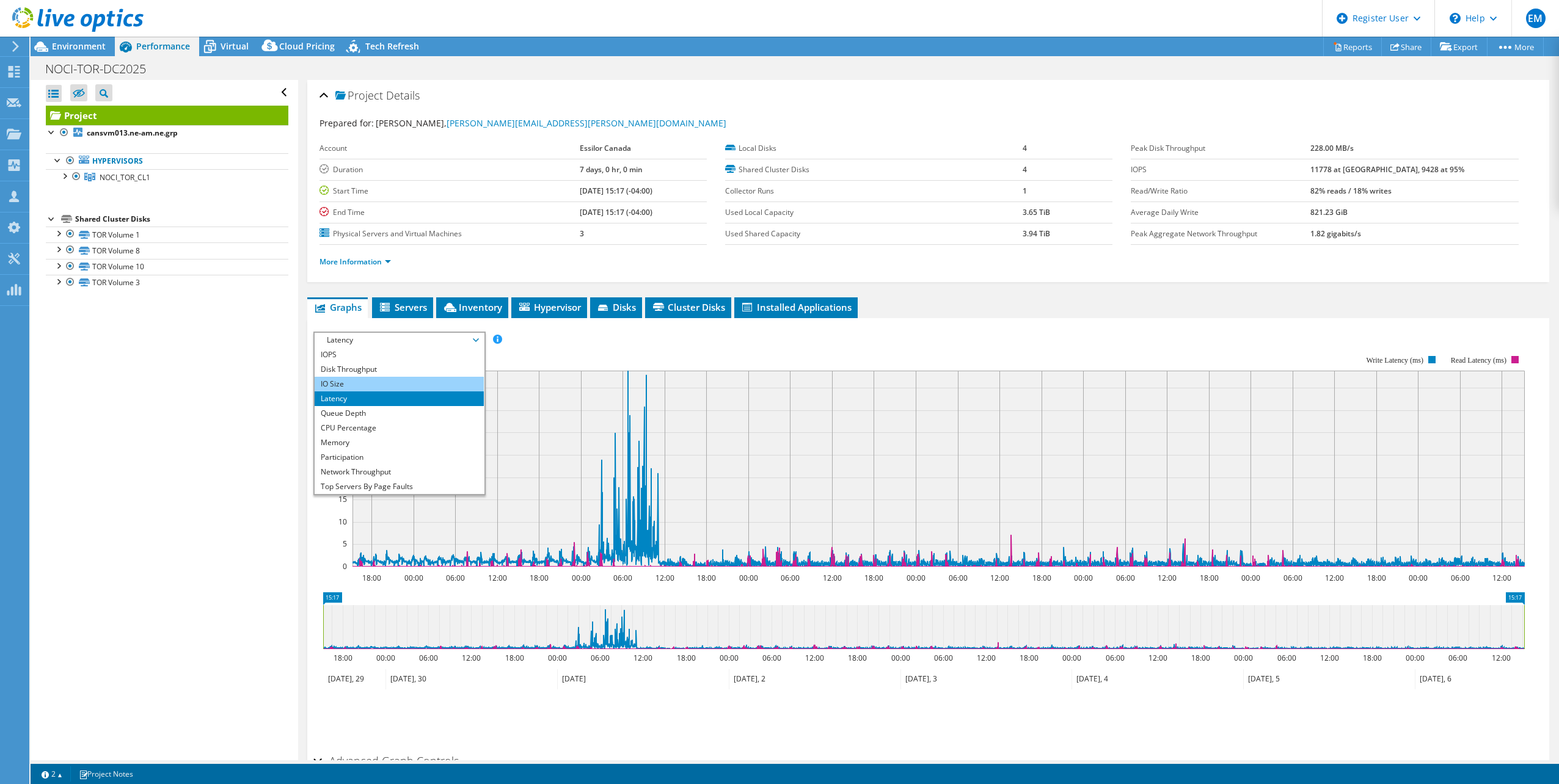
click at [357, 384] on li "IO Size" at bounding box center [399, 384] width 169 height 15
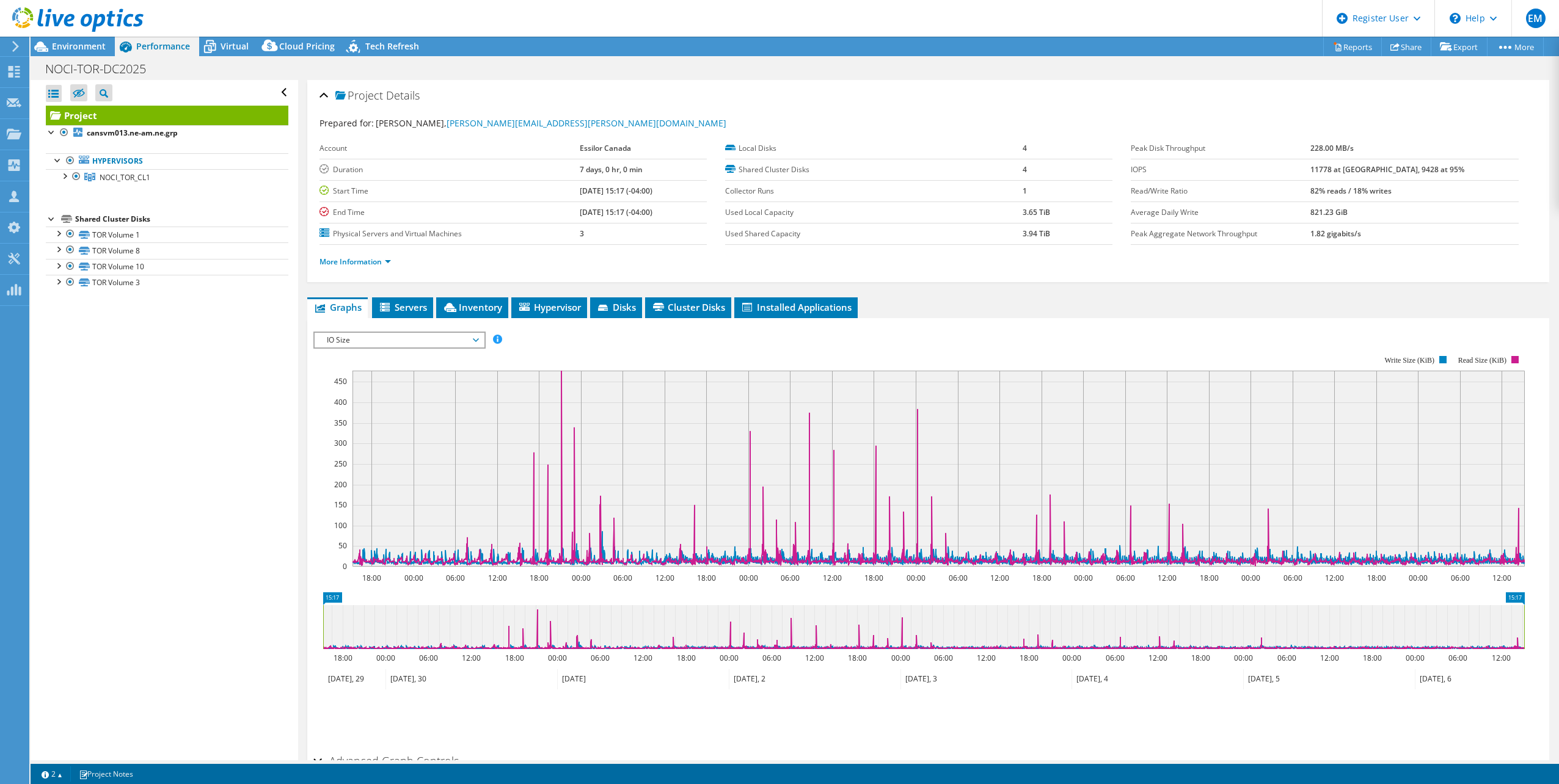
click at [475, 338] on span "IO Size" at bounding box center [399, 340] width 157 height 15
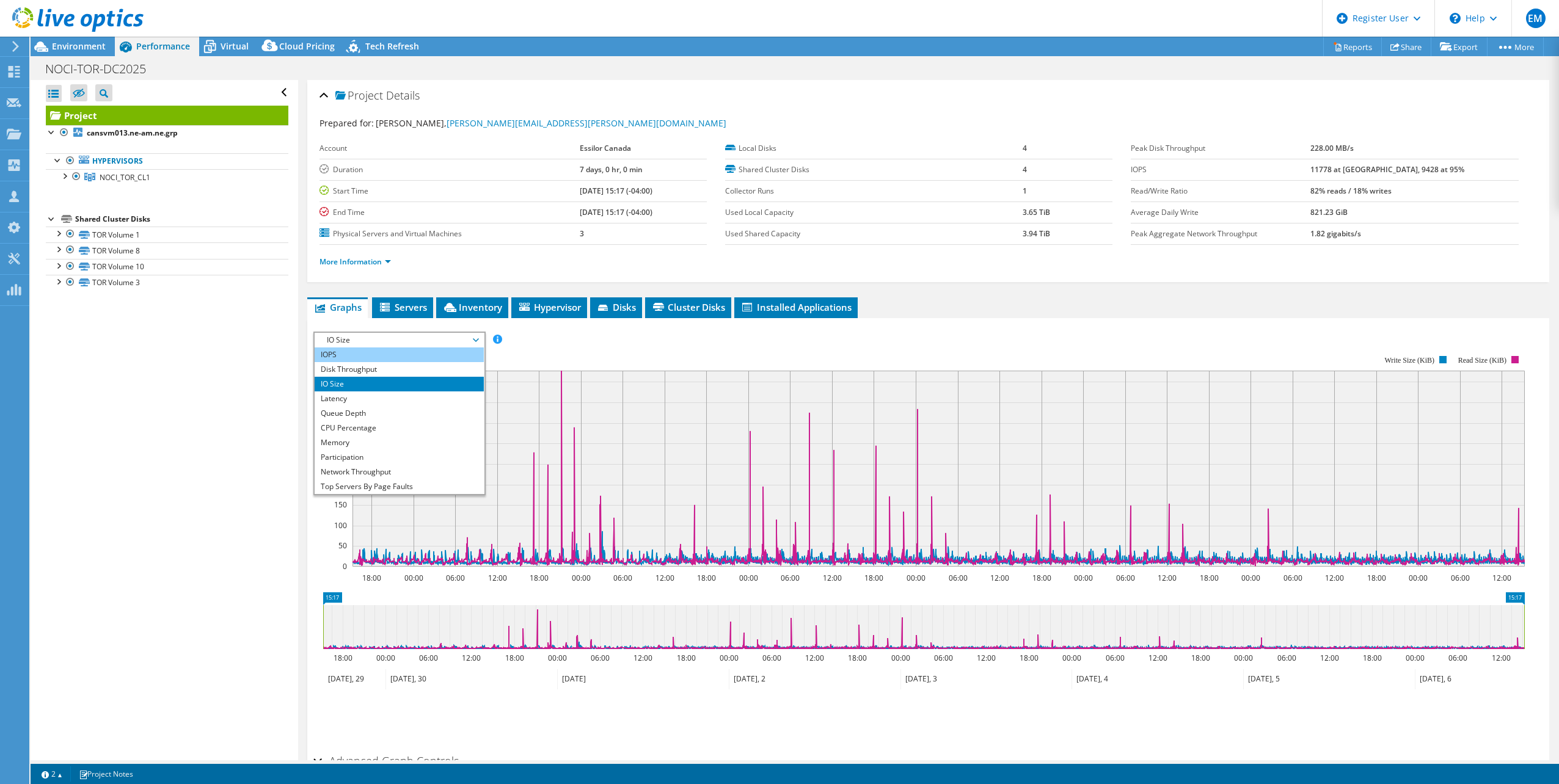
click at [344, 359] on li "IOPS" at bounding box center [399, 355] width 169 height 15
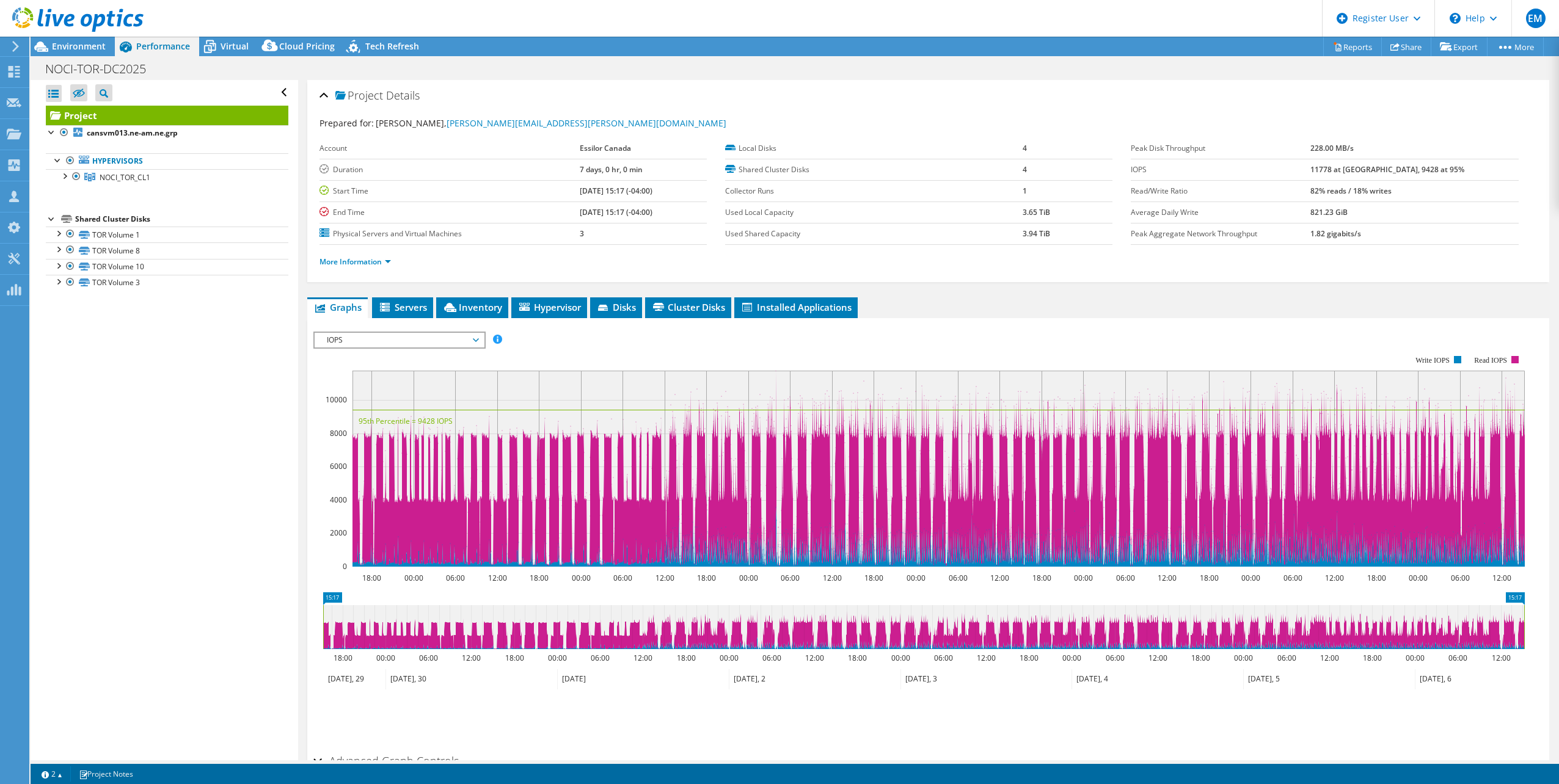
click at [479, 339] on icon at bounding box center [475, 340] width 6 height 4
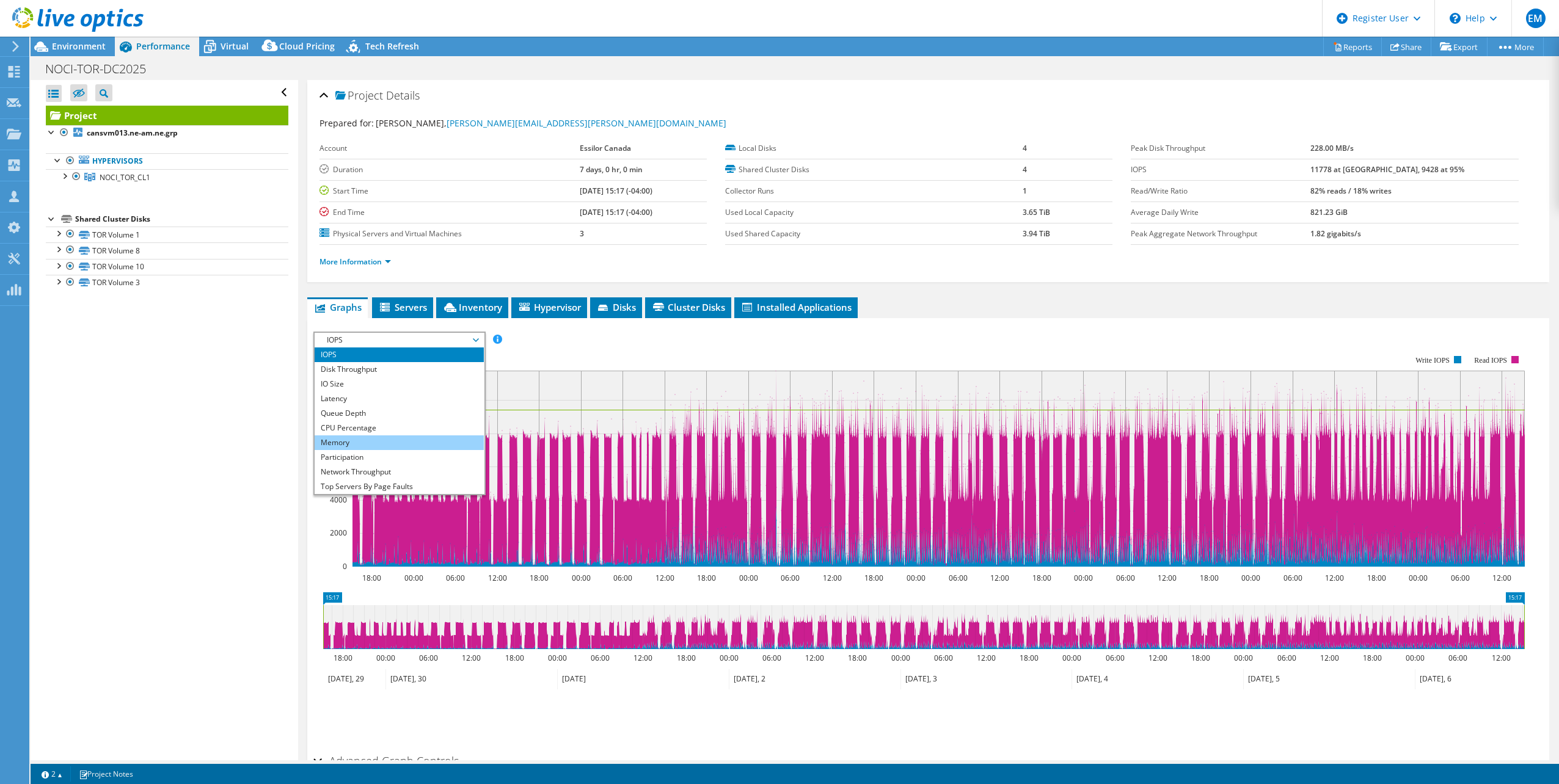
click at [351, 441] on li "Memory" at bounding box center [399, 443] width 169 height 15
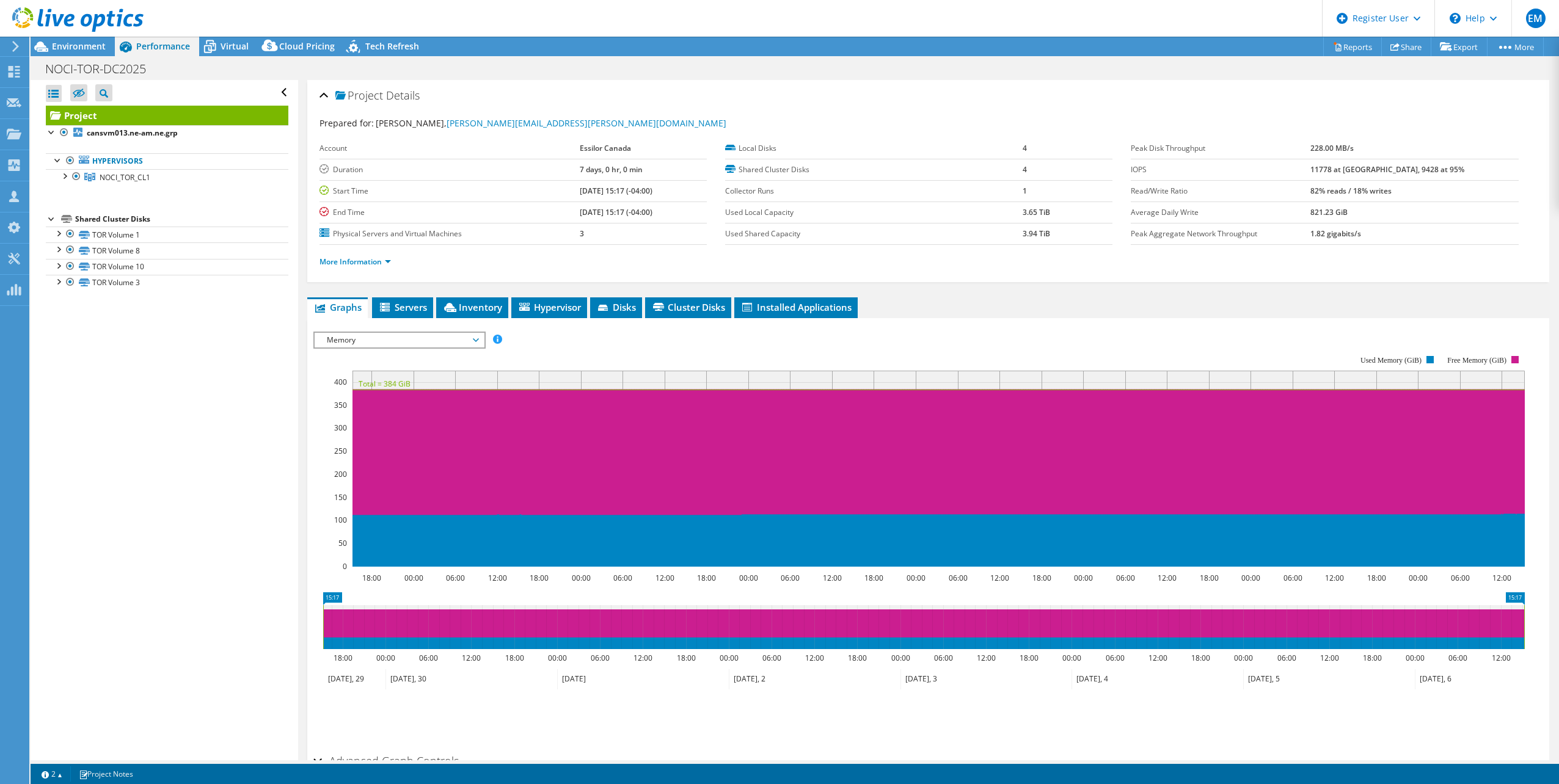
click at [479, 340] on icon at bounding box center [475, 340] width 6 height 4
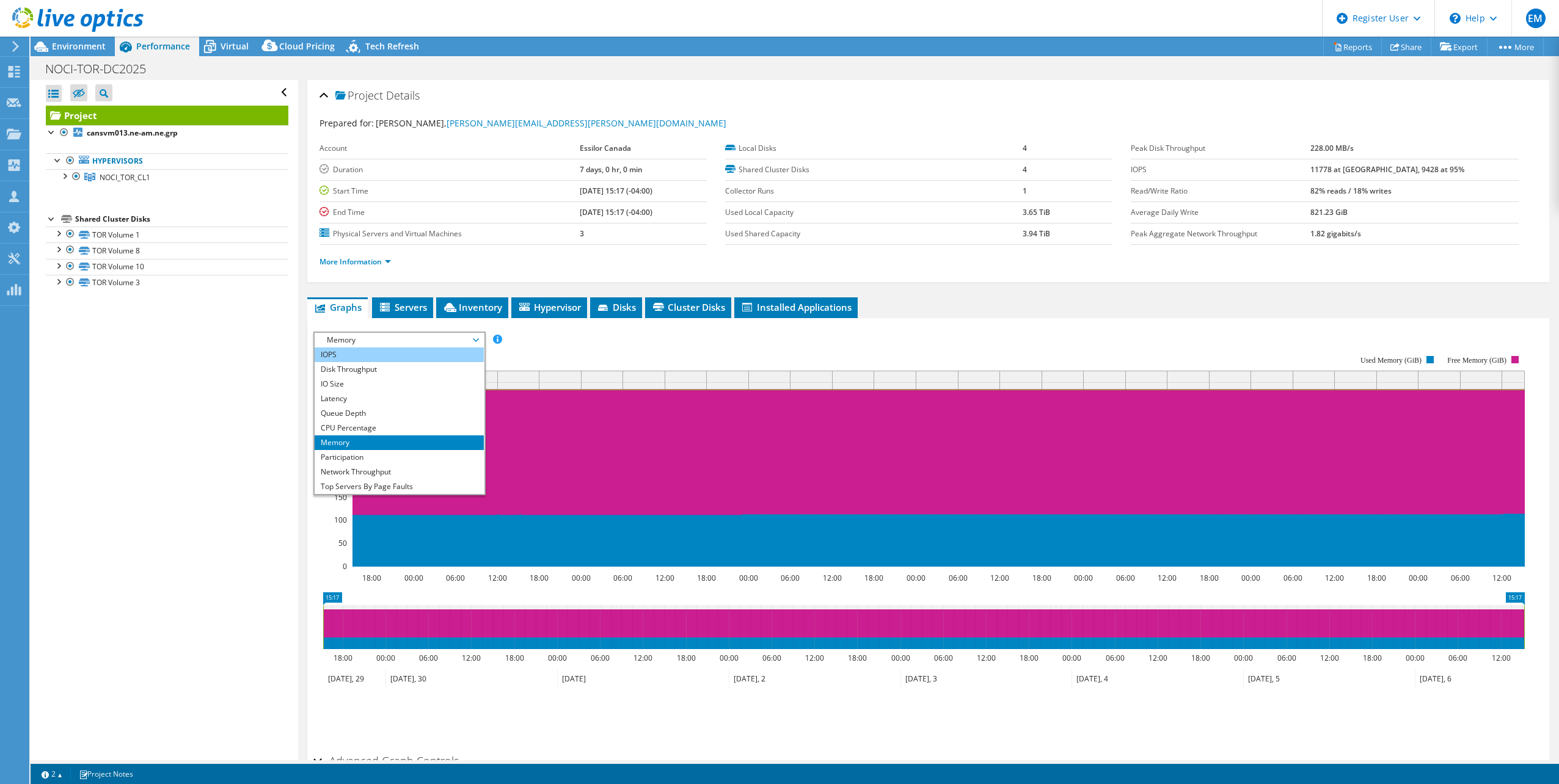
click at [367, 358] on li "IOPS" at bounding box center [399, 355] width 169 height 15
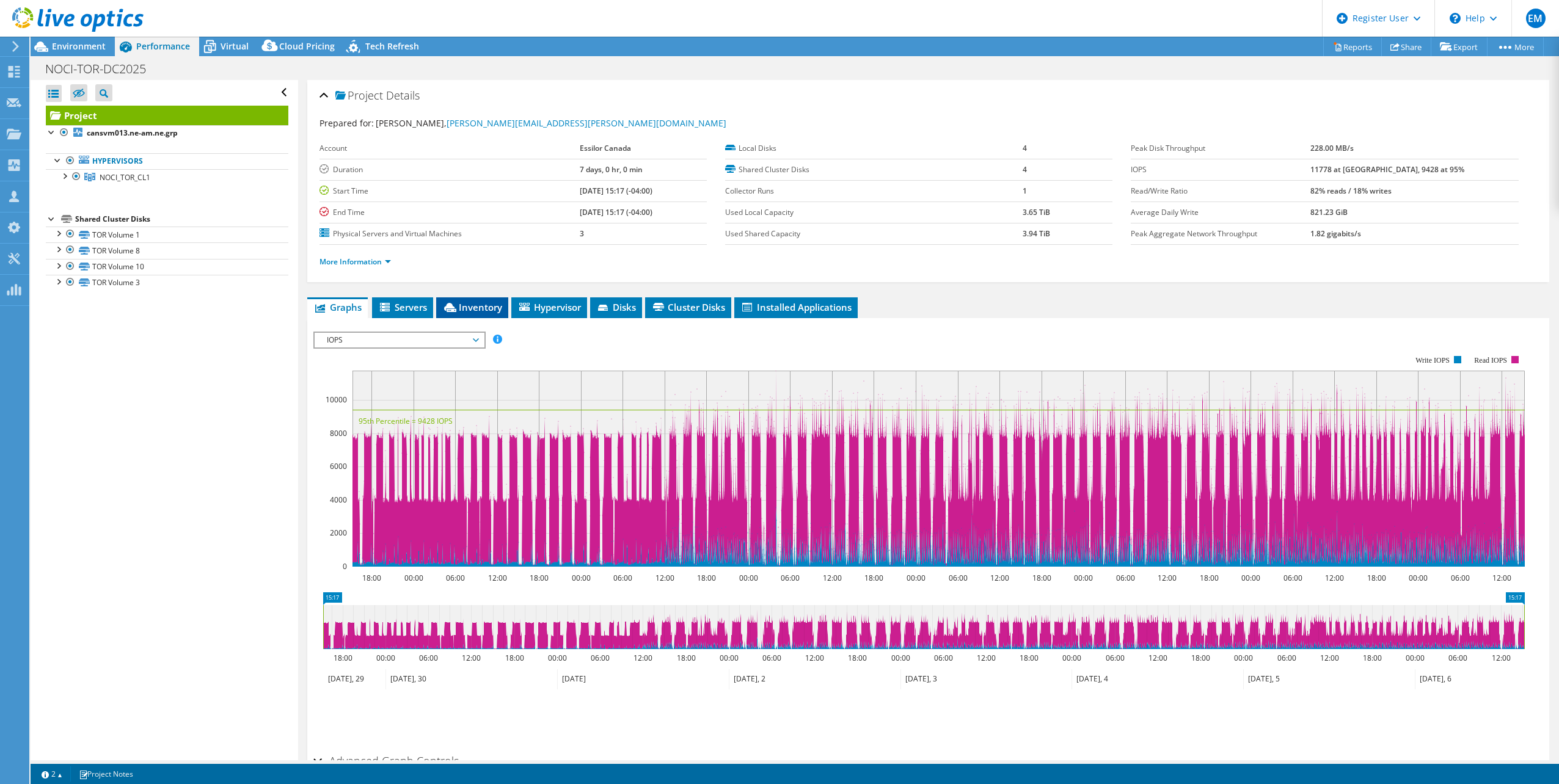
click at [481, 304] on span "Inventory" at bounding box center [472, 307] width 60 height 12
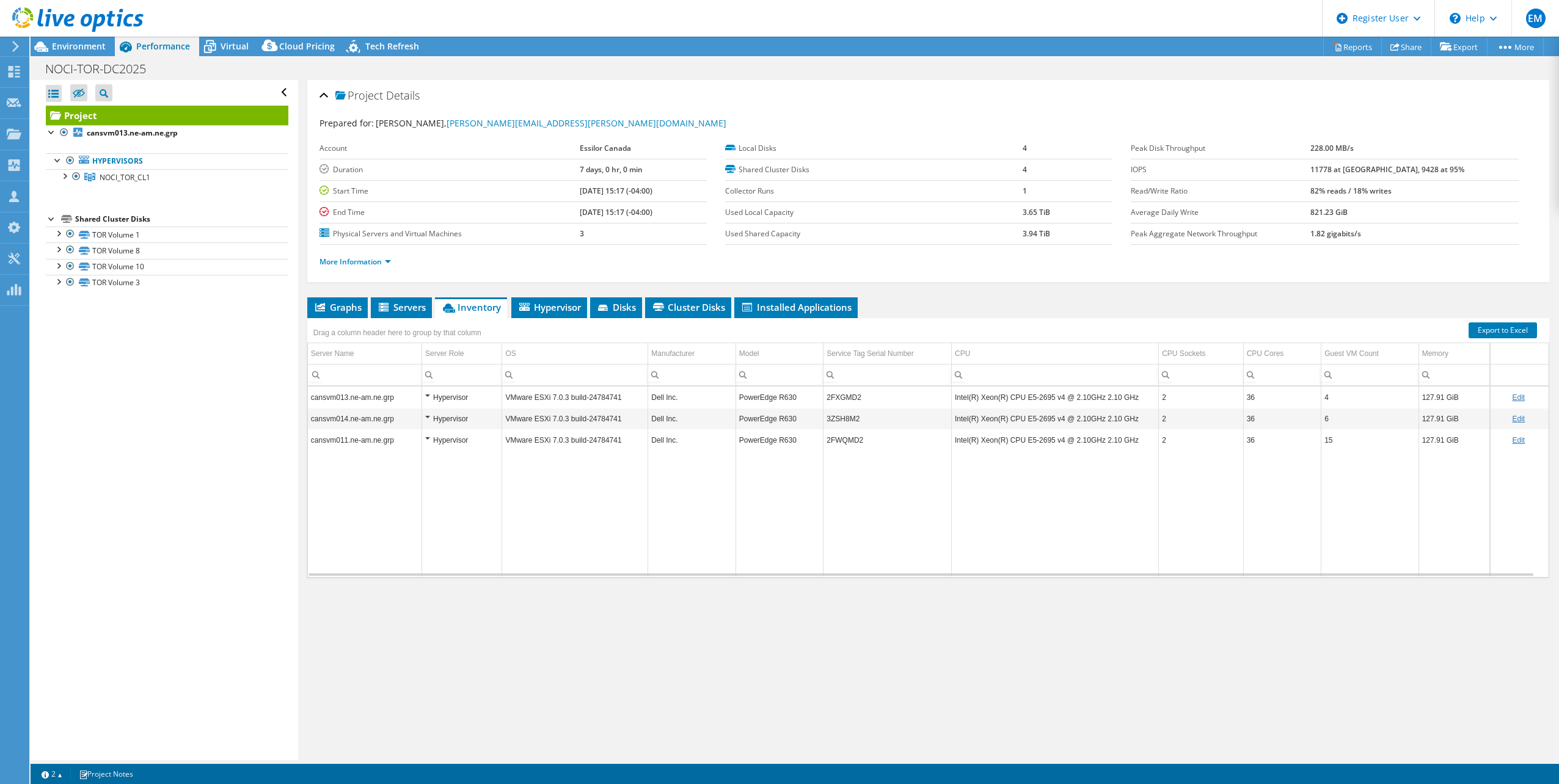
drag, startPoint x: 757, startPoint y: 638, endPoint x: 871, endPoint y: 684, distance: 122.9
click at [759, 638] on div "Project Details Prepared for: [PERSON_NAME], [PERSON_NAME][EMAIL_ADDRESS][PERSO…" at bounding box center [928, 420] width 1260 height 680
click at [554, 314] on li "Hypervisor" at bounding box center [549, 307] width 75 height 21
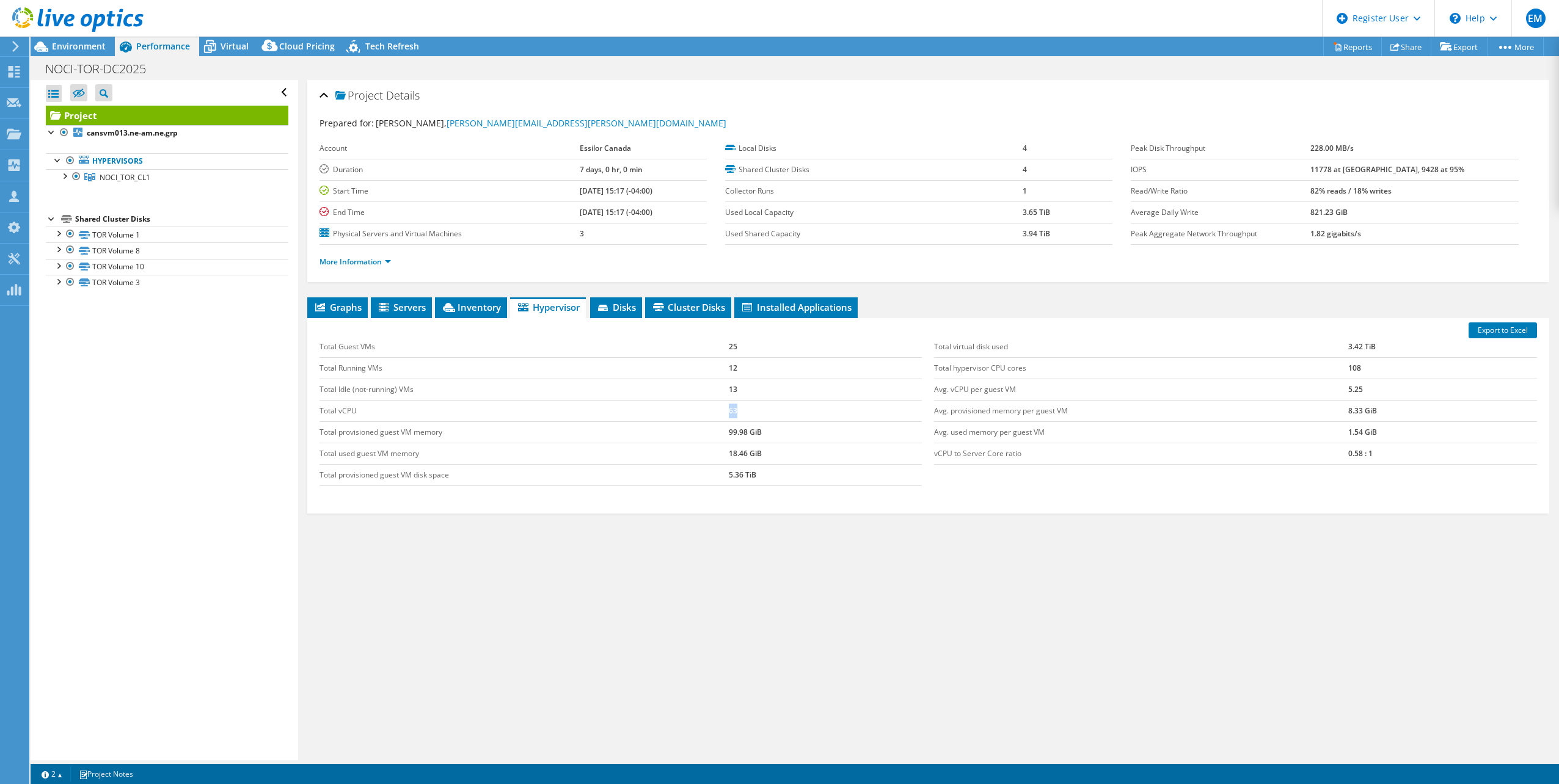
drag, startPoint x: 739, startPoint y: 413, endPoint x: 726, endPoint y: 415, distance: 13.2
click at [729, 415] on td "63" at bounding box center [826, 410] width 193 height 21
click at [733, 558] on div "Graphs Servers Inventory Hypervisor Disks Cluster Disks Installed Applications …" at bounding box center [928, 449] width 1242 height 305
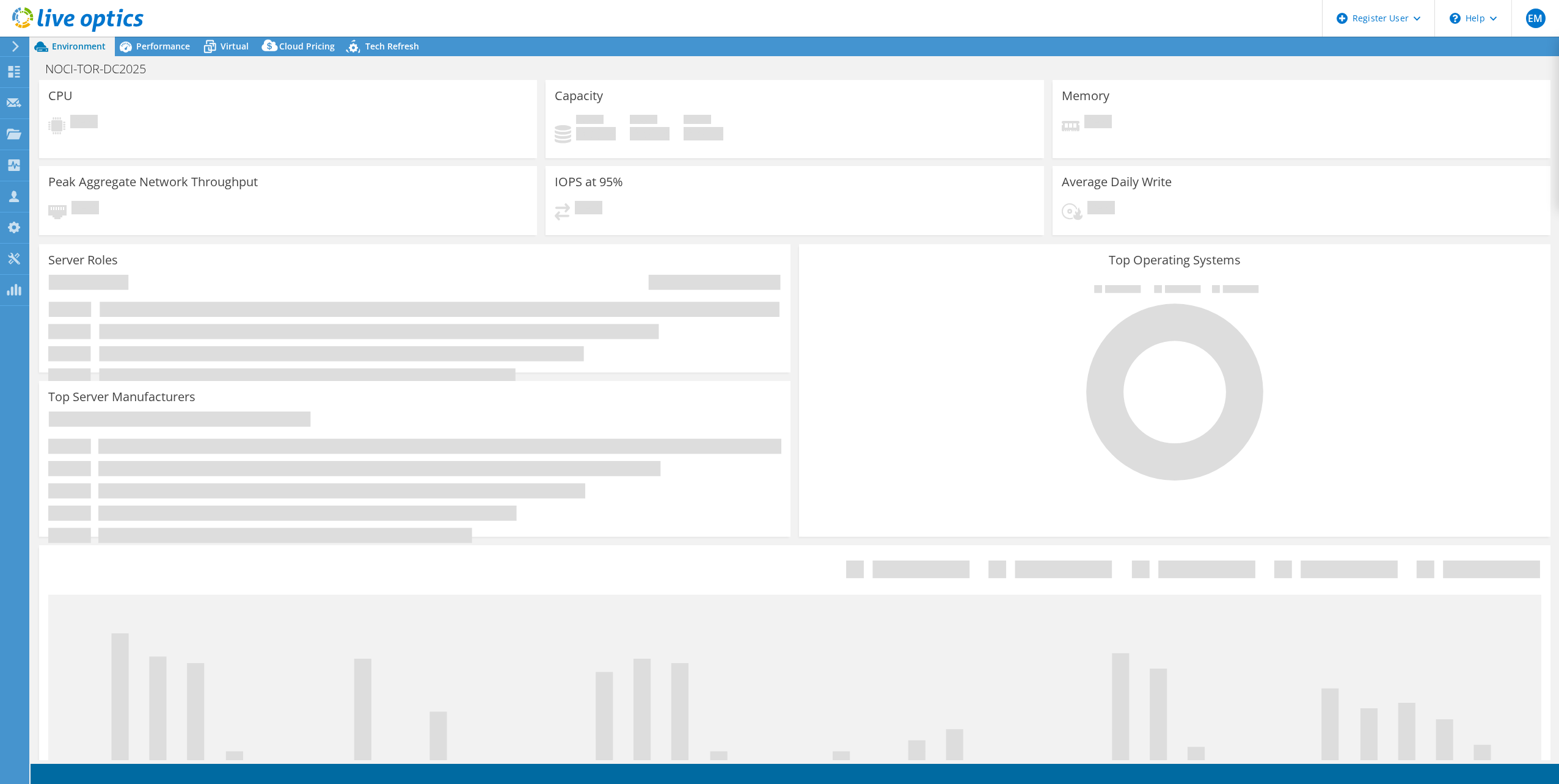
select select "USD"
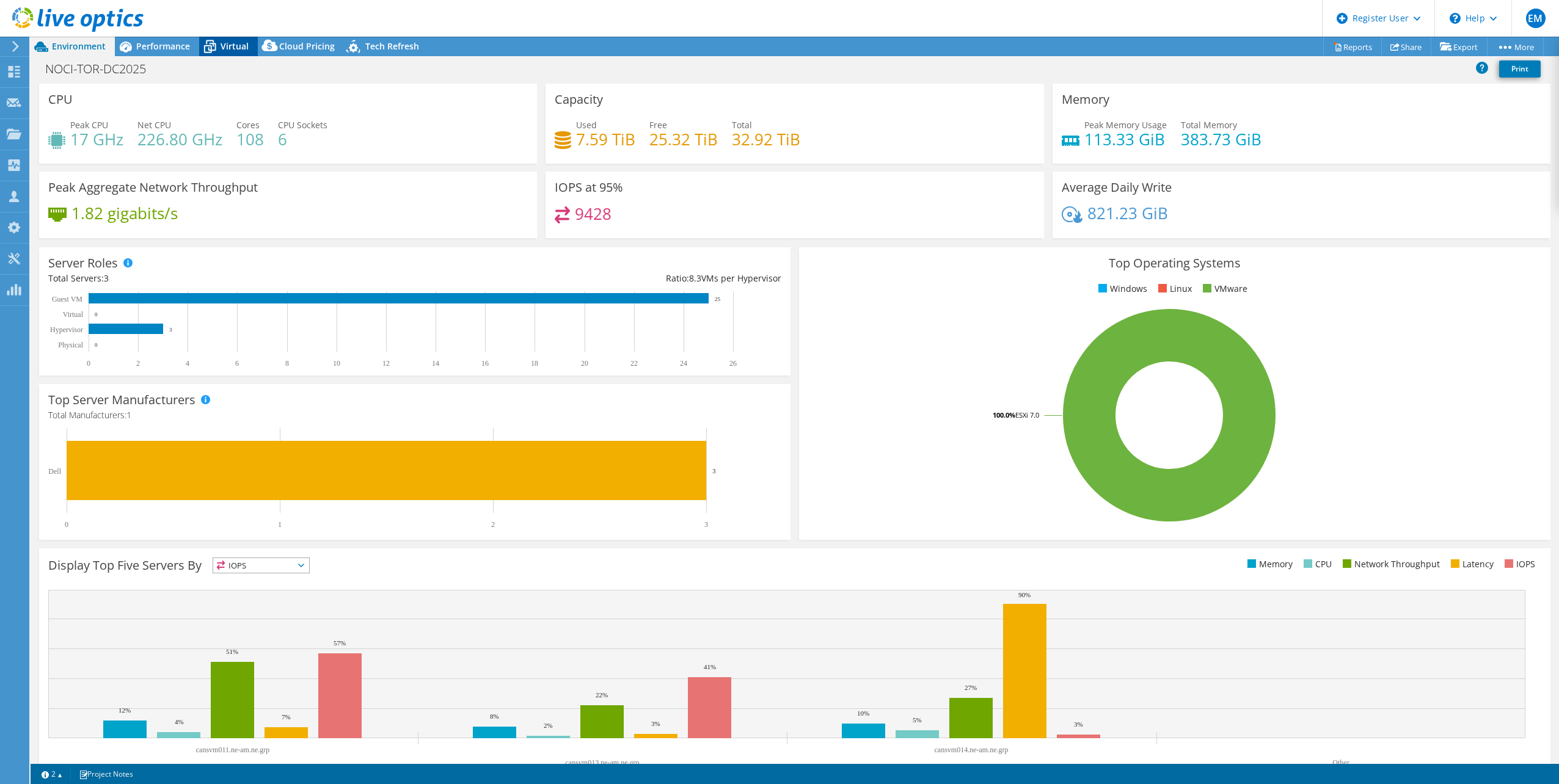
click at [224, 48] on span "Virtual" at bounding box center [234, 46] width 28 height 12
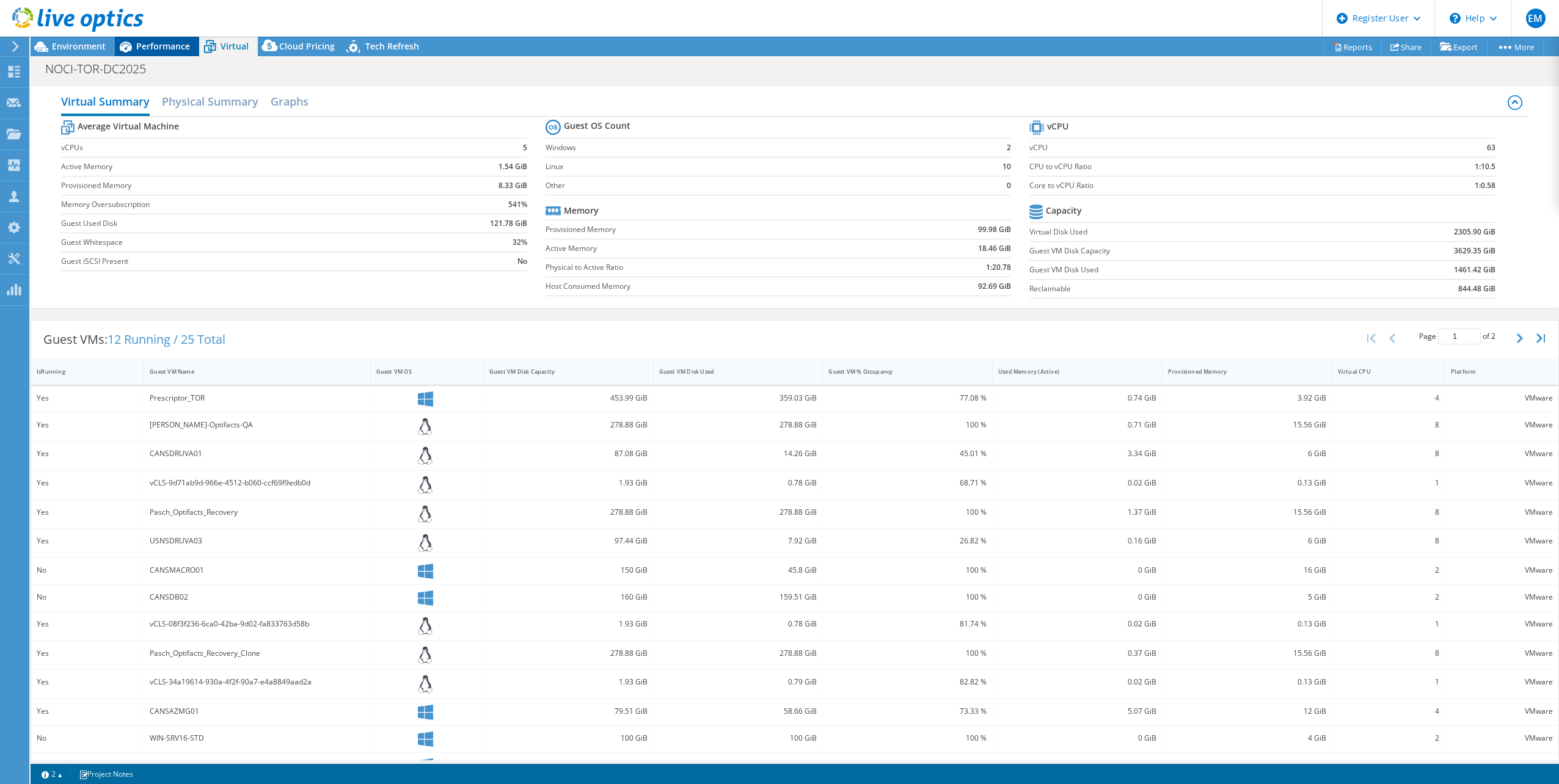
click at [158, 46] on span "Performance" at bounding box center [163, 46] width 54 height 12
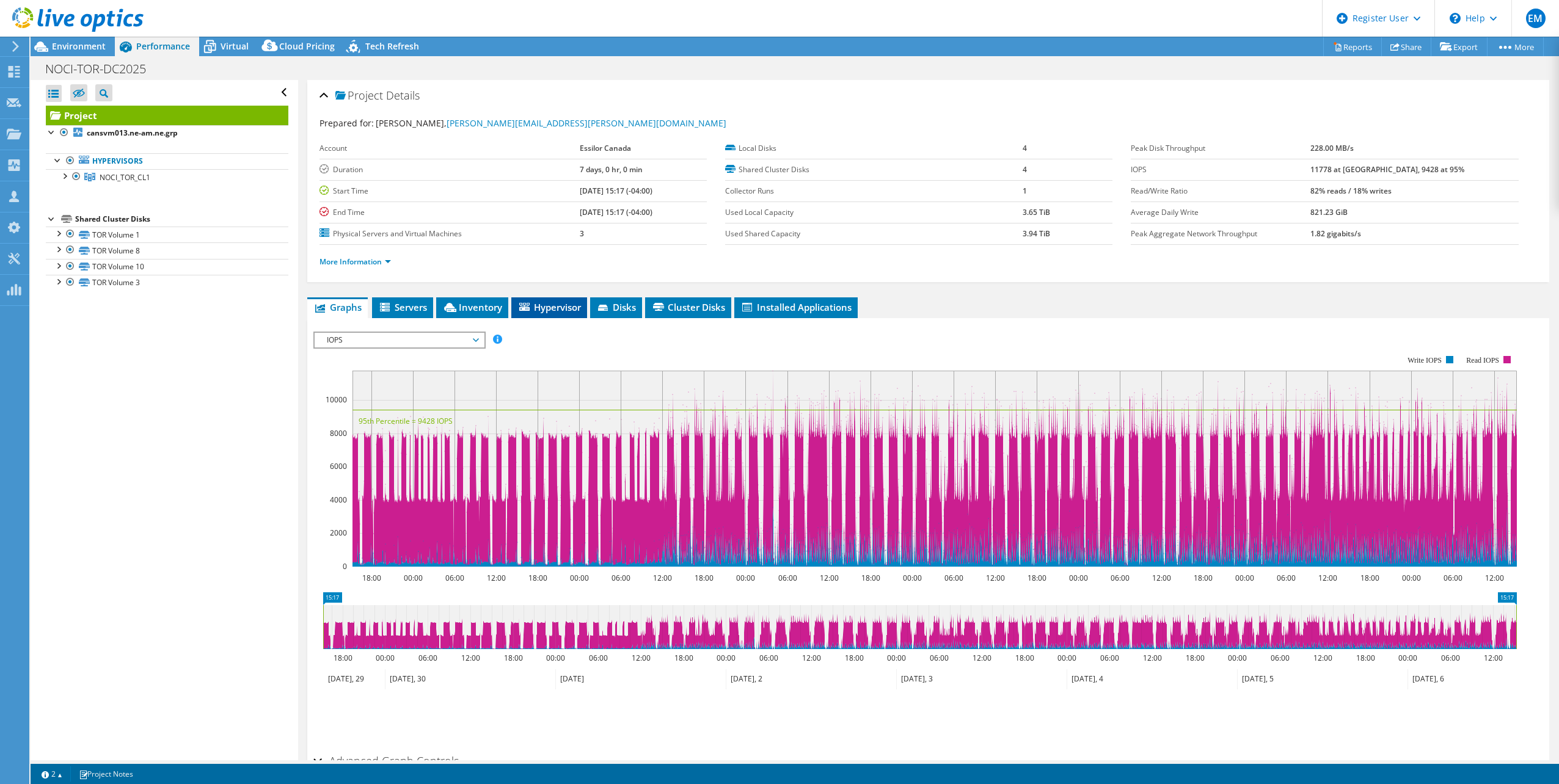
click at [537, 306] on span "Hypervisor" at bounding box center [549, 307] width 64 height 12
